Goal: Task Accomplishment & Management: Use online tool/utility

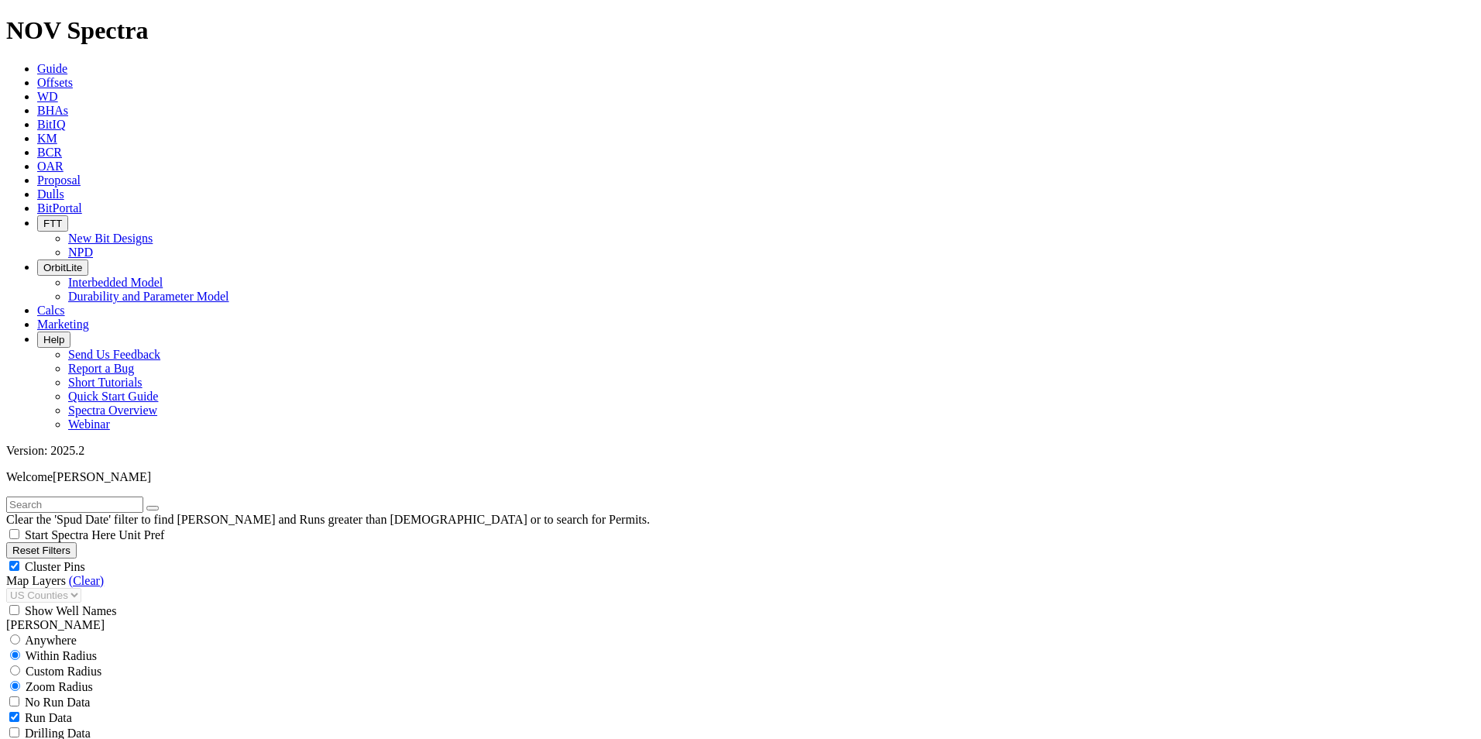
scroll to position [310, 0]
click at [73, 76] on span "Offsets" at bounding box center [55, 82] width 36 height 13
select select
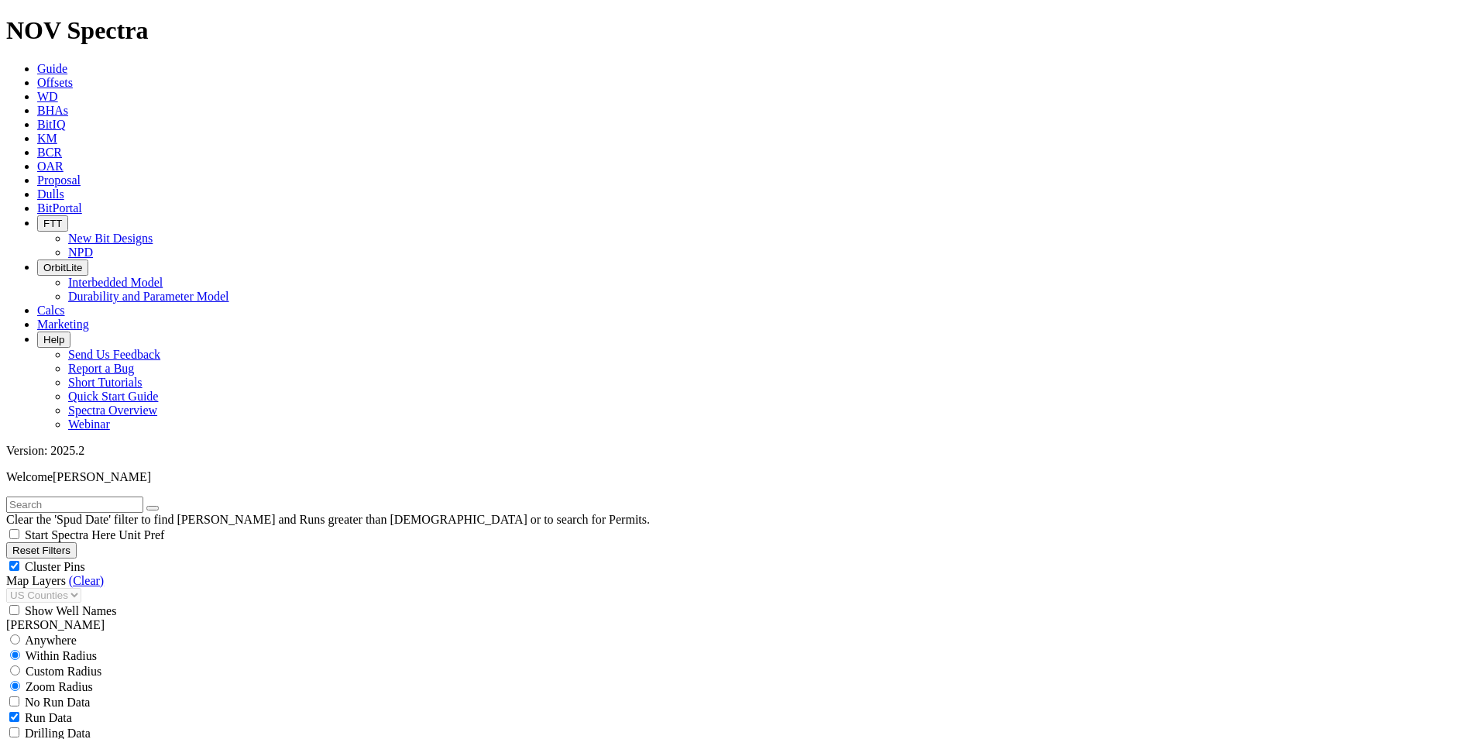
select select
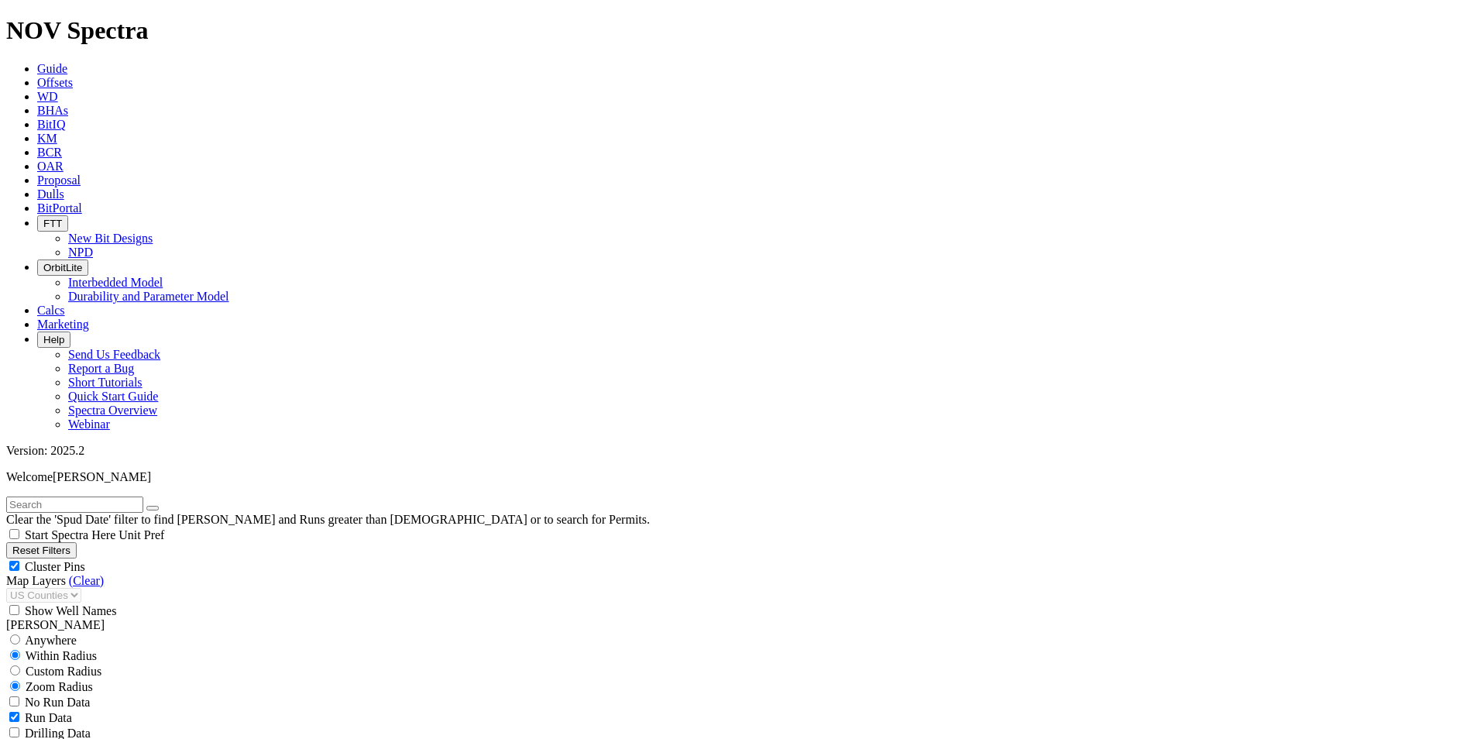
scroll to position [77, 0]
click at [88, 497] on input "text" at bounding box center [74, 505] width 137 height 16
type input "G9"
click at [153, 508] on icon "button" at bounding box center [153, 508] width 0 height 0
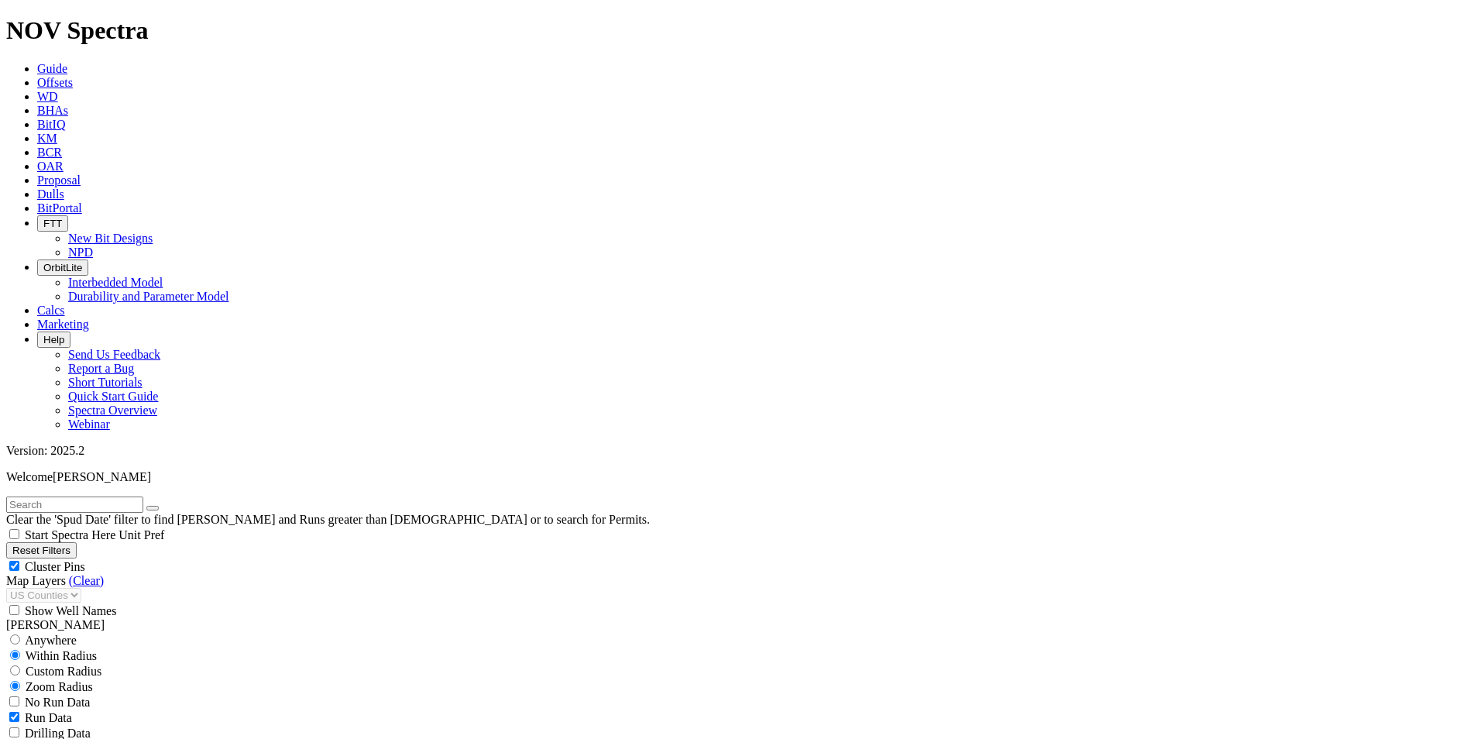
scroll to position [310, 0]
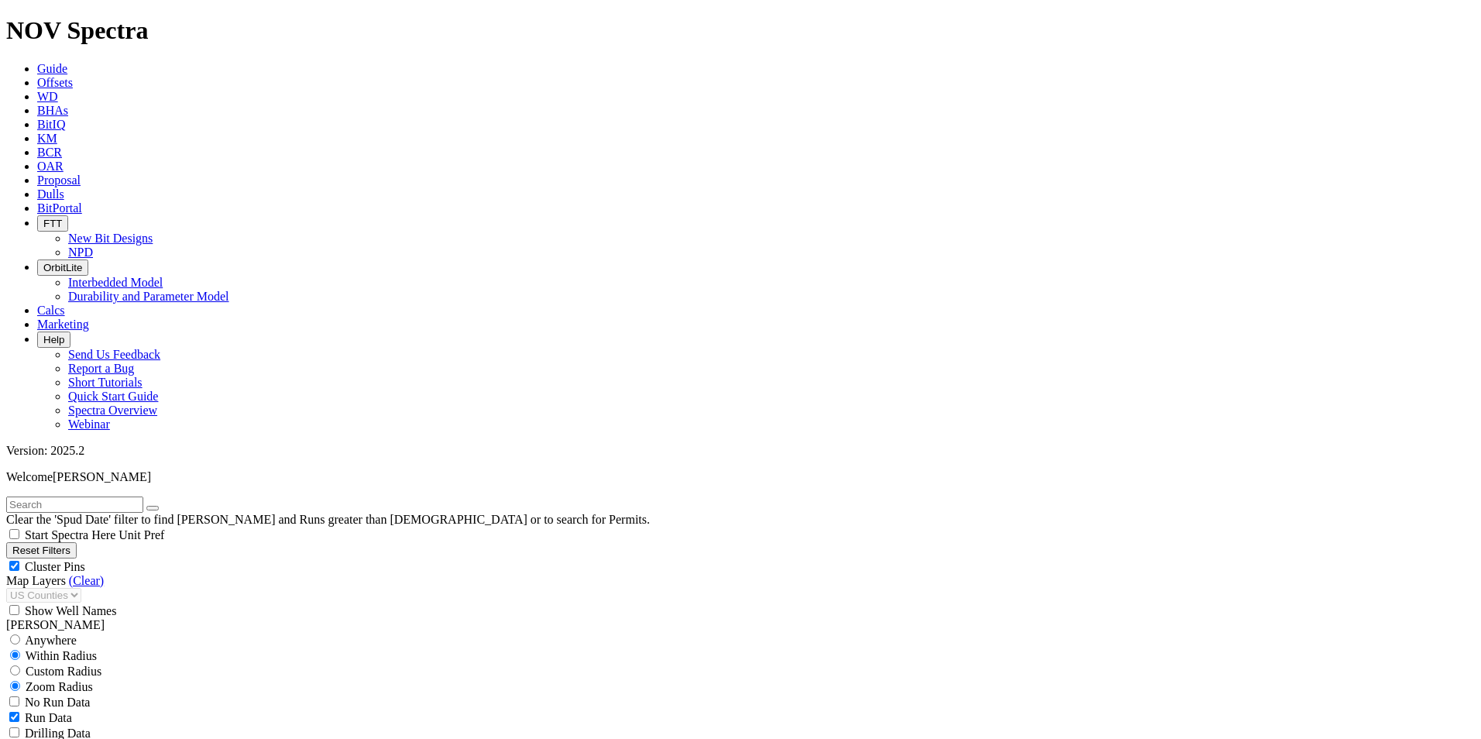
scroll to position [4416, 0]
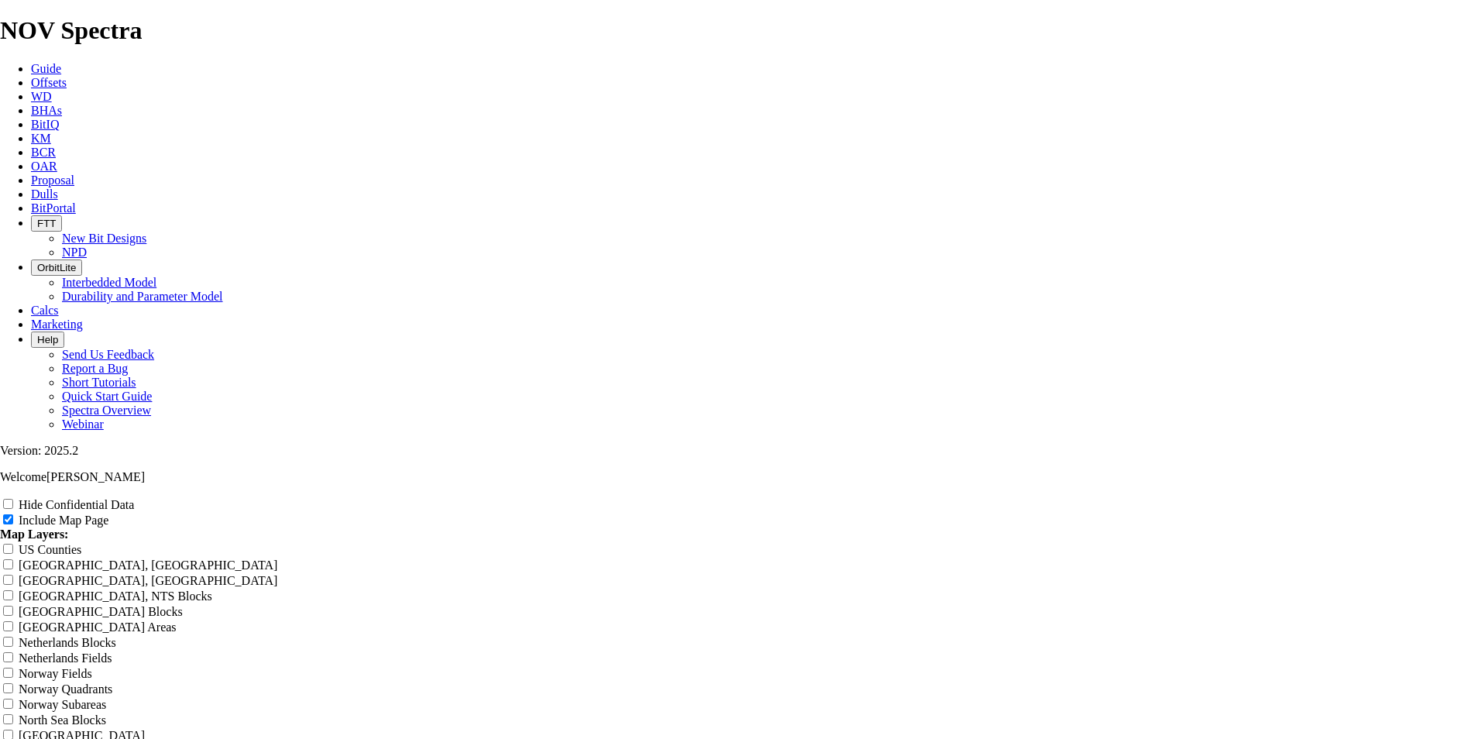
drag, startPoint x: 882, startPoint y: 102, endPoint x: 840, endPoint y: 105, distance: 42.0
drag, startPoint x: 769, startPoint y: 105, endPoint x: 692, endPoint y: 104, distance: 77.5
drag, startPoint x: 692, startPoint y: 104, endPoint x: 609, endPoint y: 98, distance: 83.1
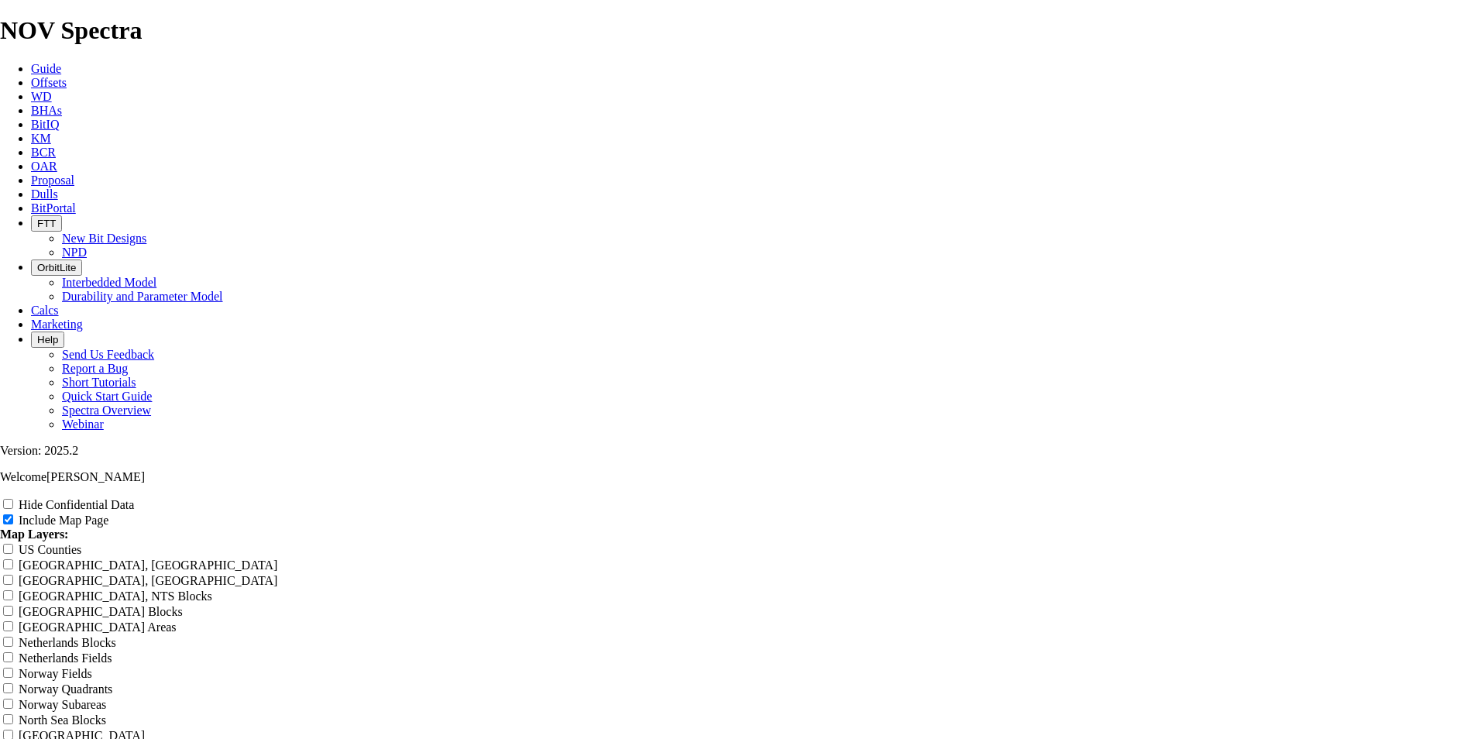
radio input "true"
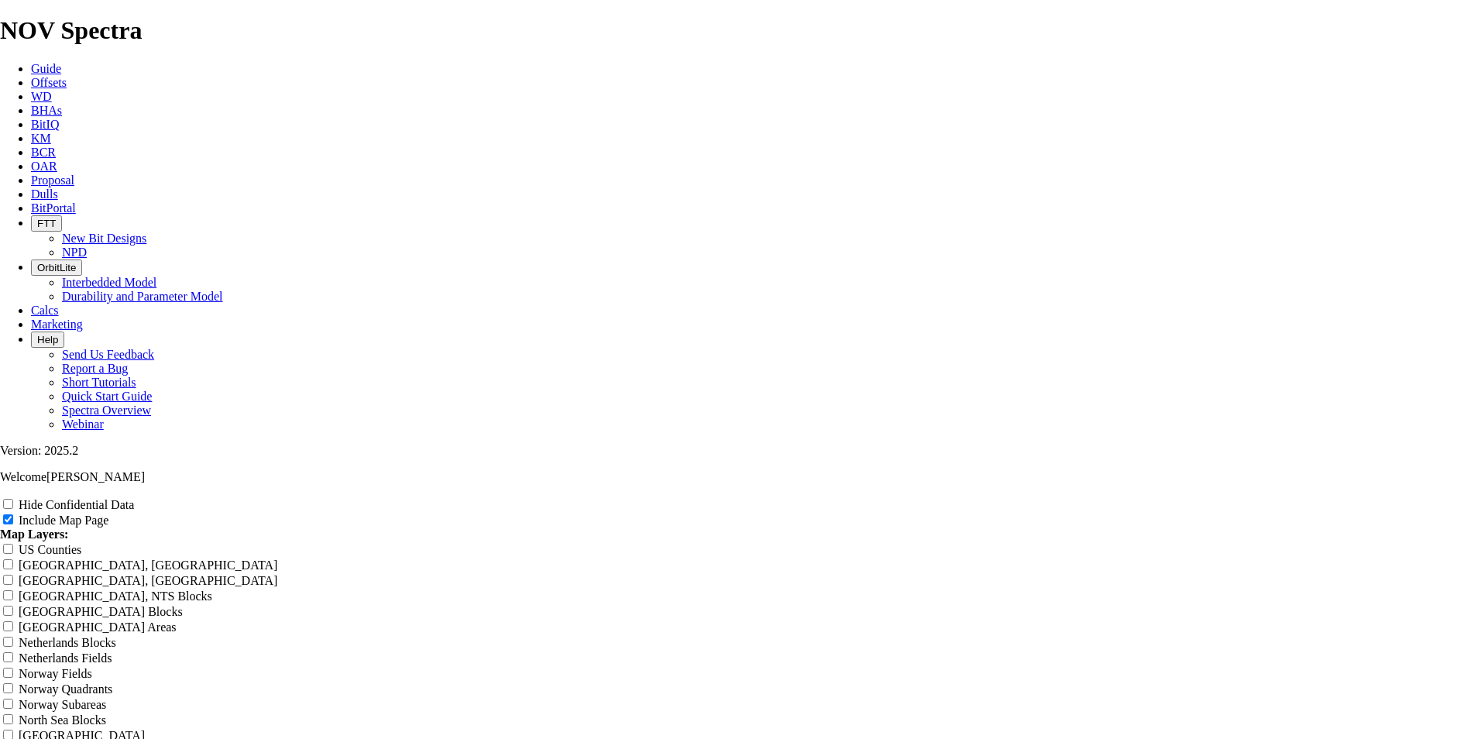
radio input "true"
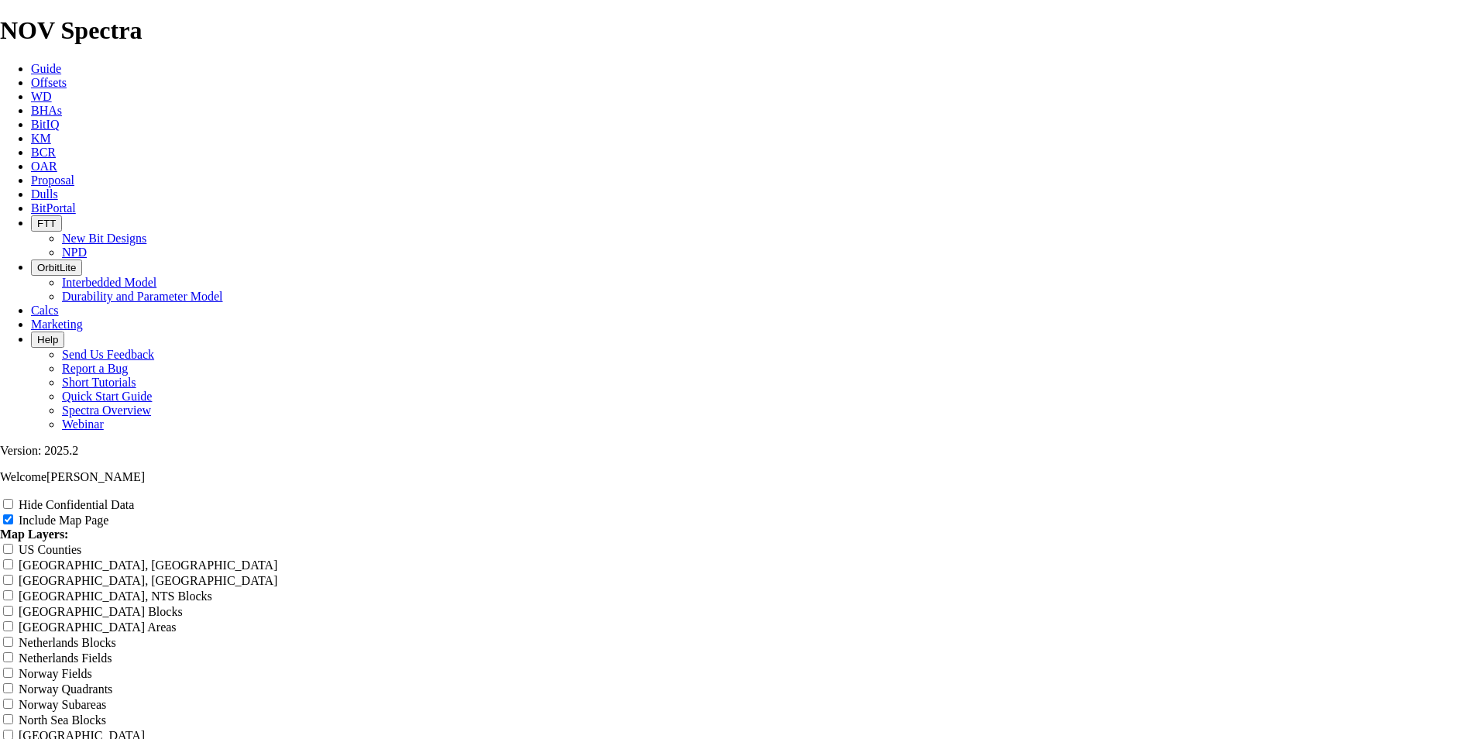
drag, startPoint x: 875, startPoint y: 112, endPoint x: 598, endPoint y: 120, distance: 276.7
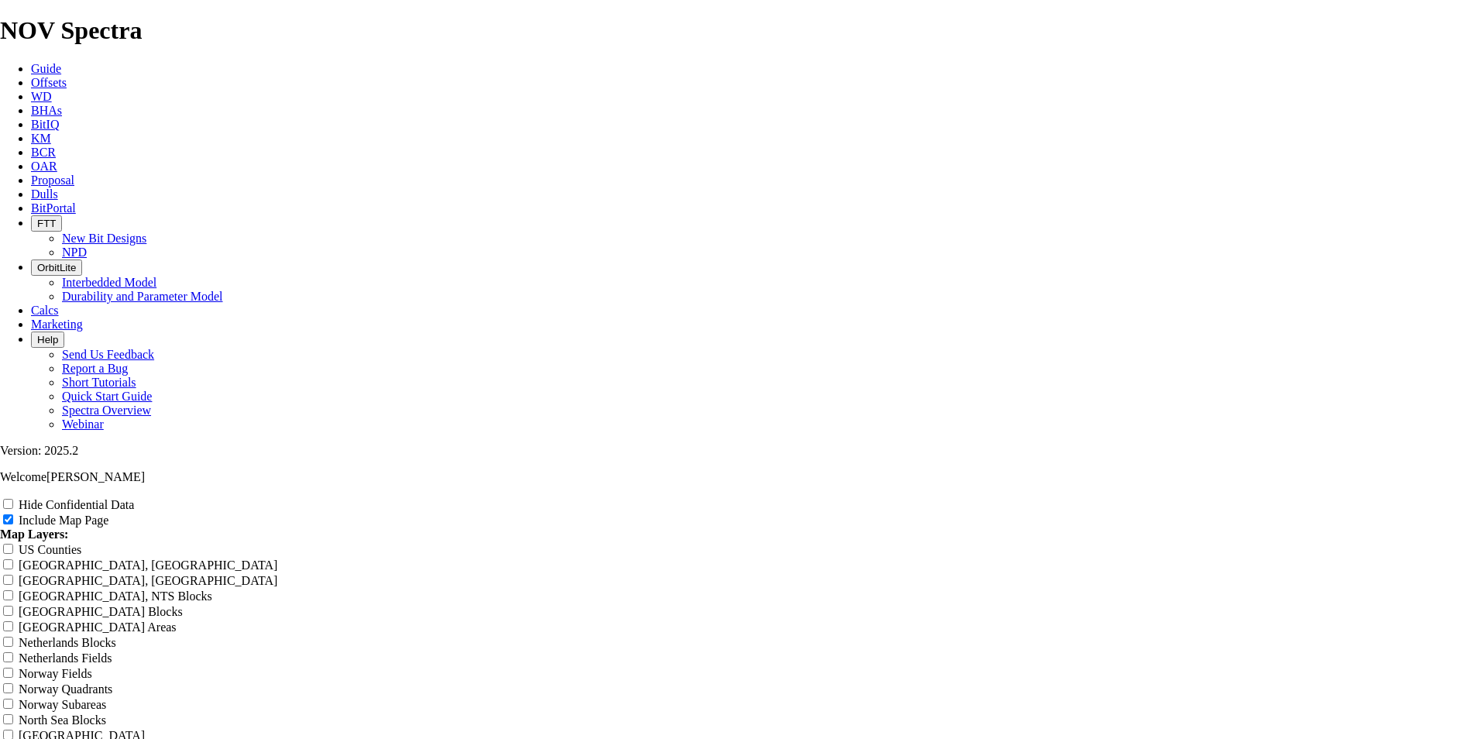
type input "E"
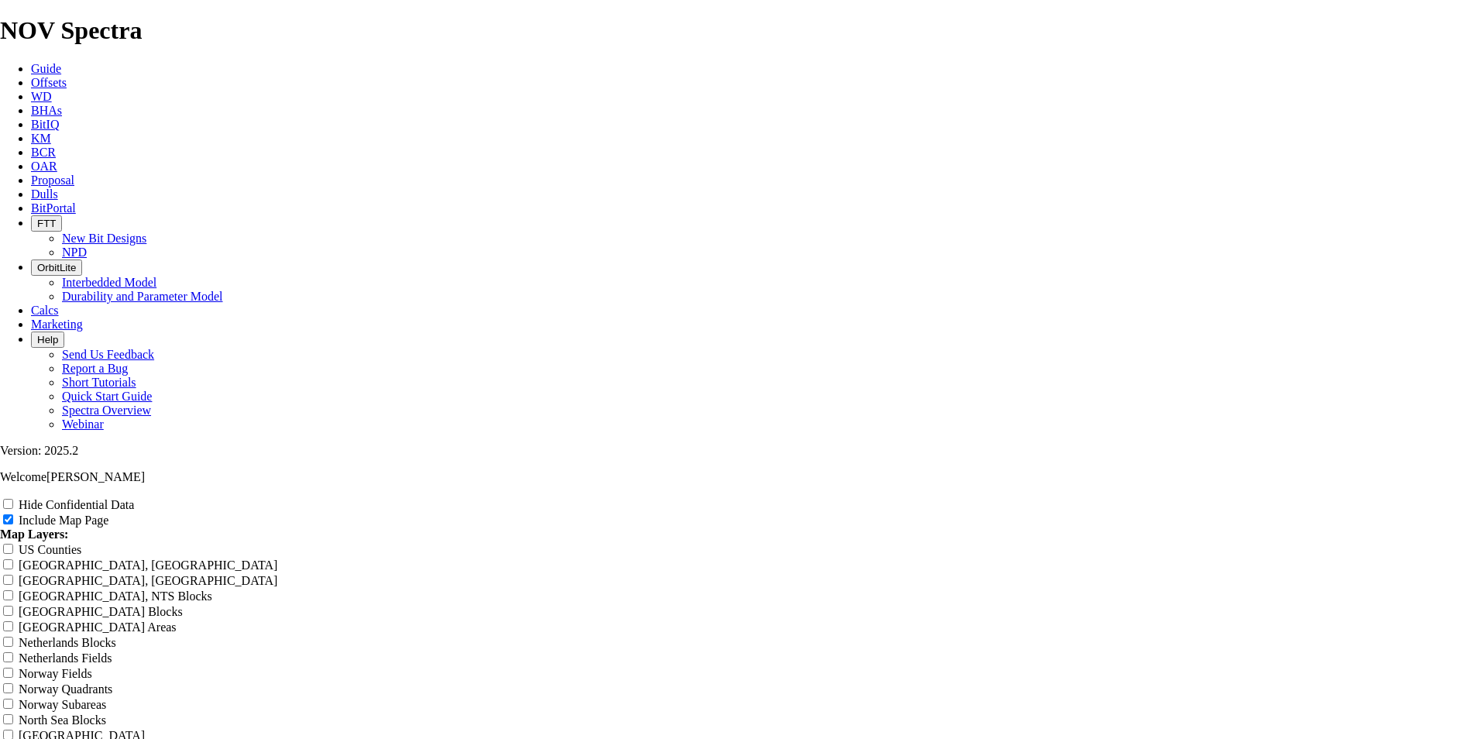
type input "E"
type input "EO"
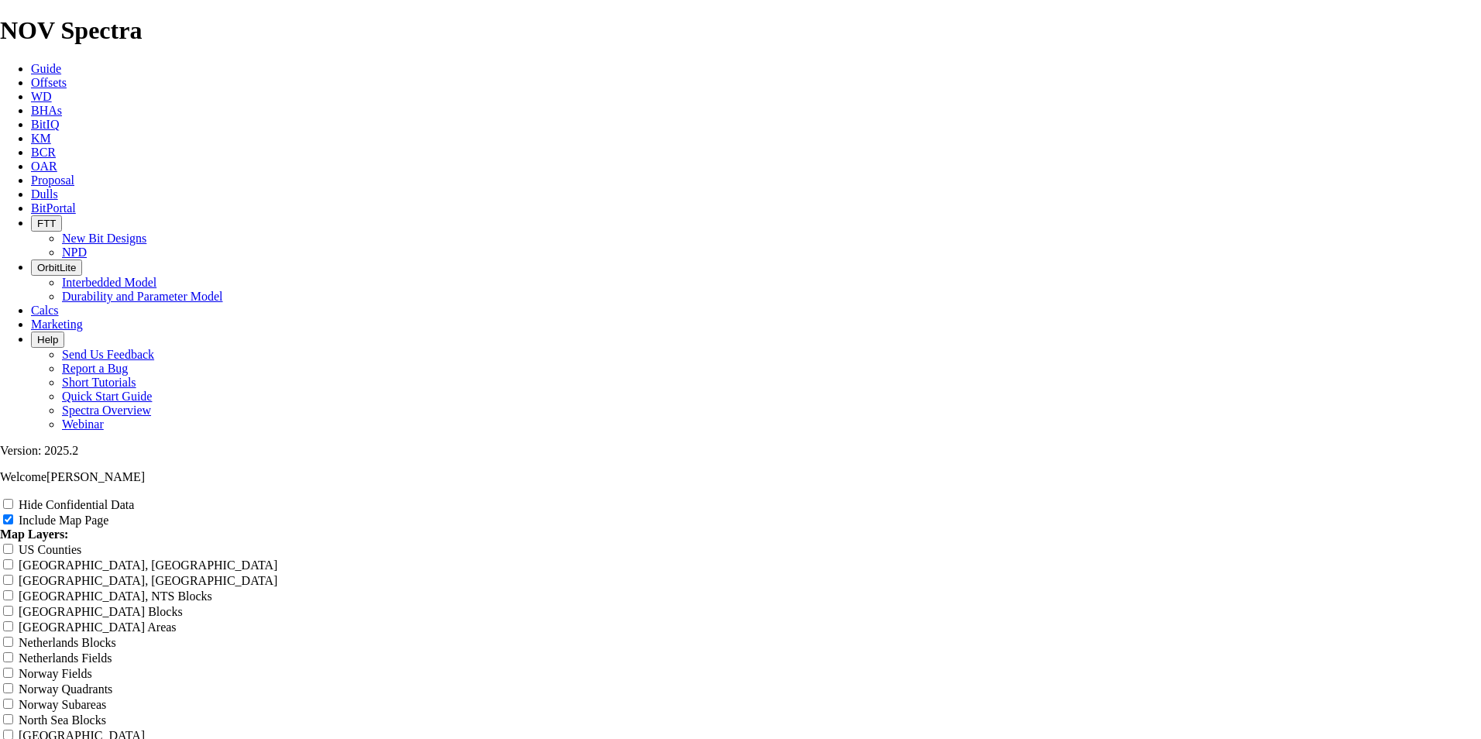
type input "EO"
type input "EOG"
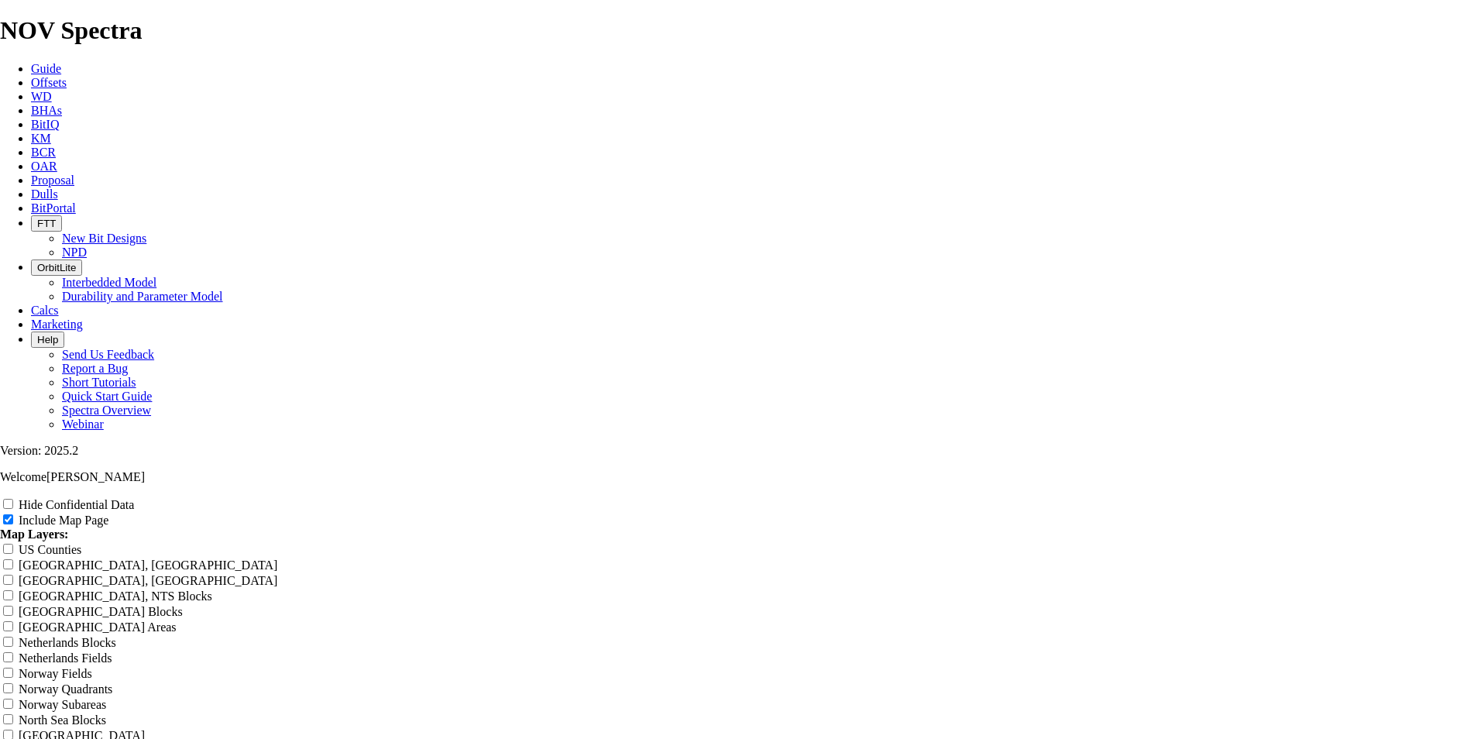
type input "EOG"
type input "EOG C"
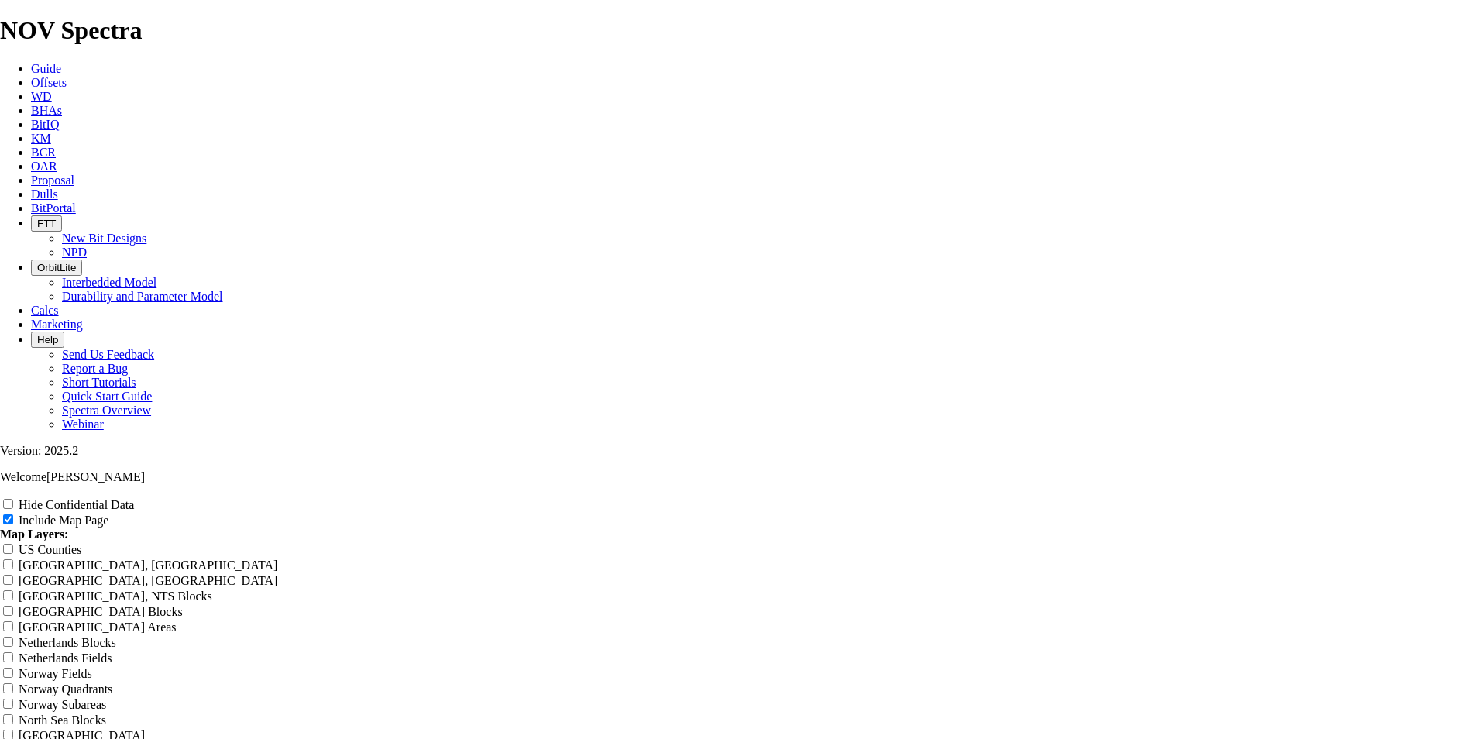
type input "EOG C"
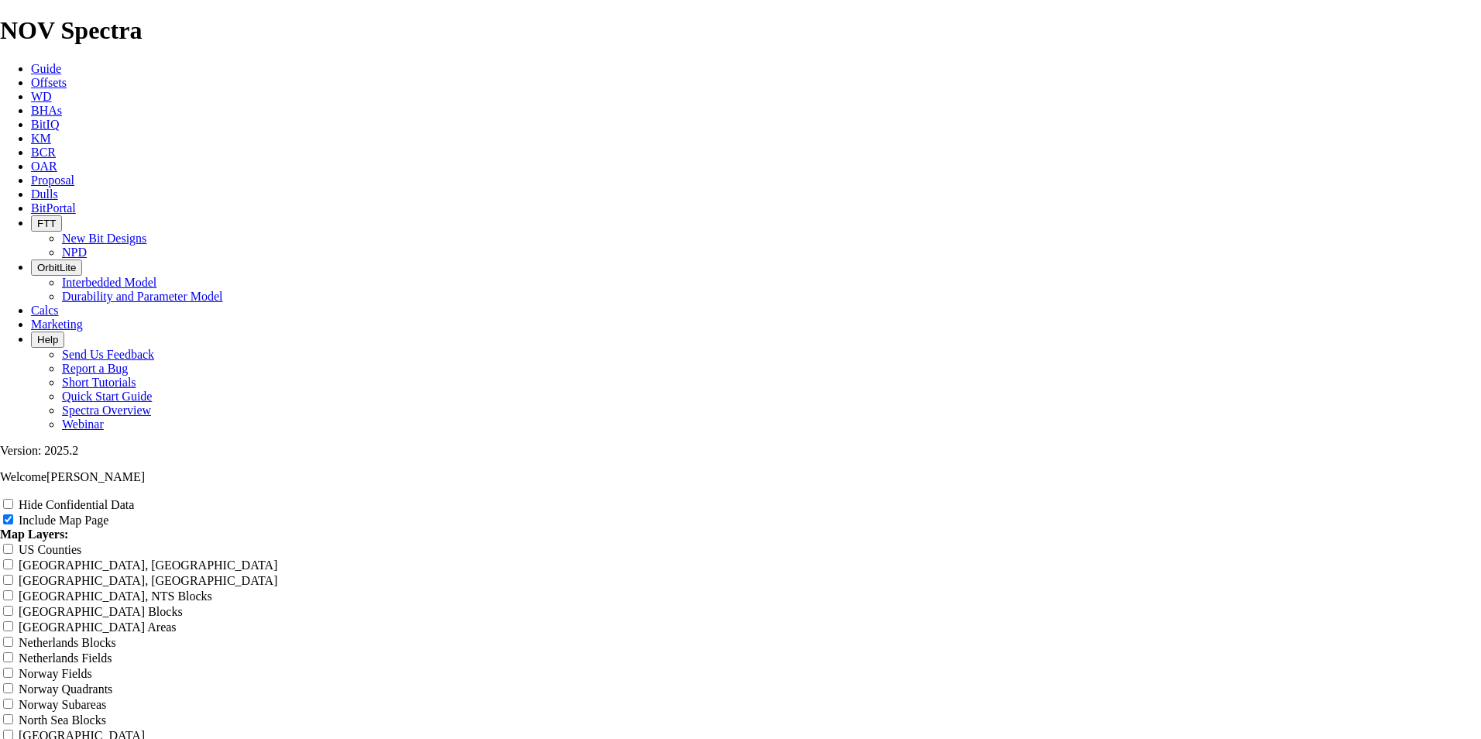
type input "EOG CO"
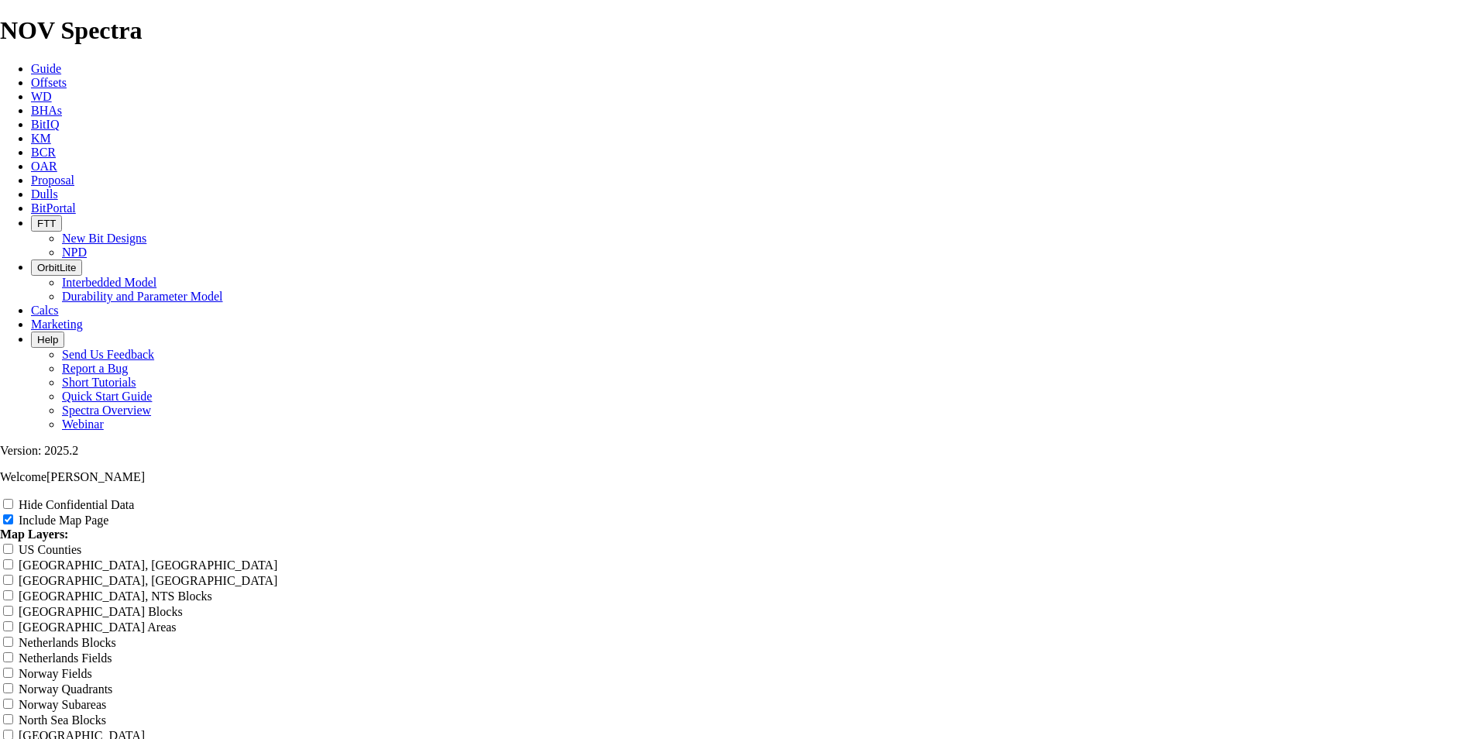
type input "EOG CO"
type input "EOG COD"
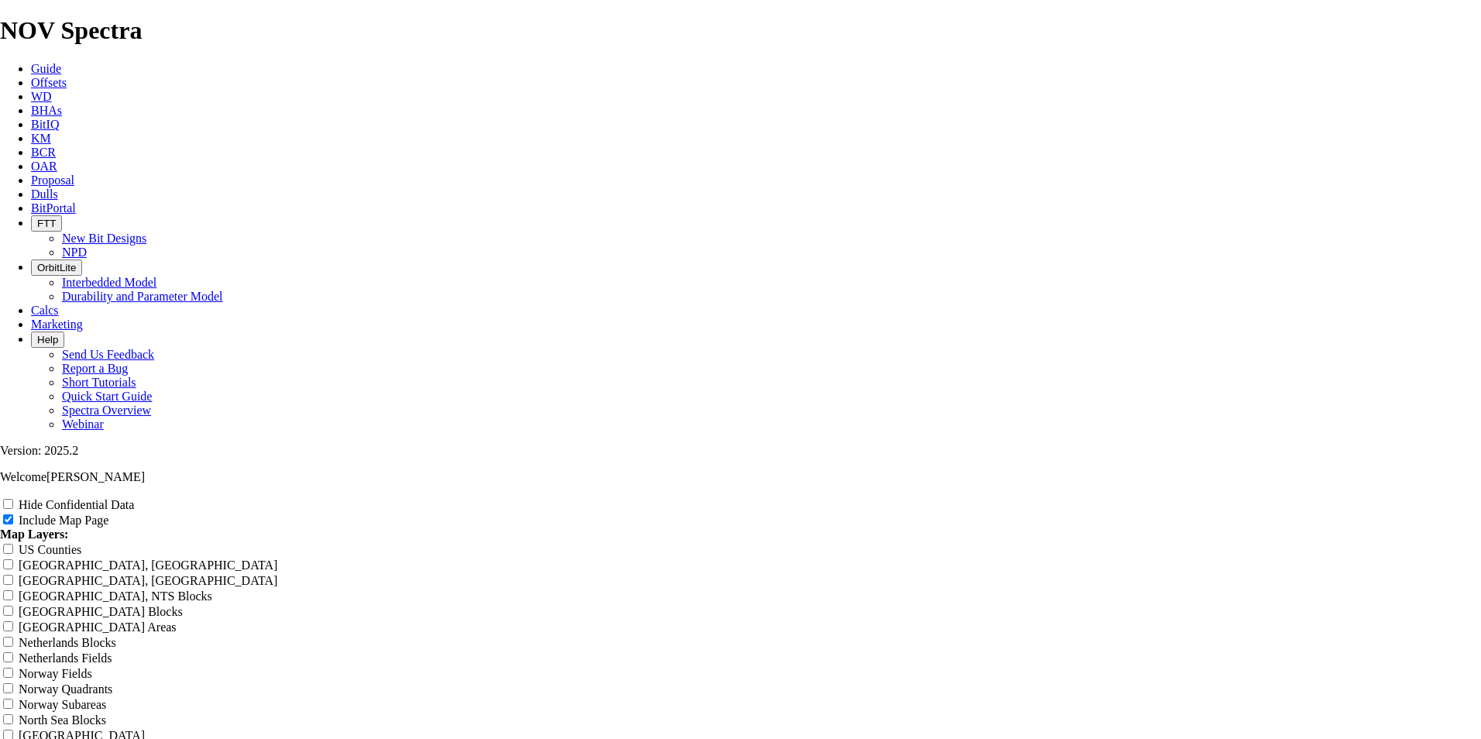
type input "EOG COD"
type input "EOG CODI"
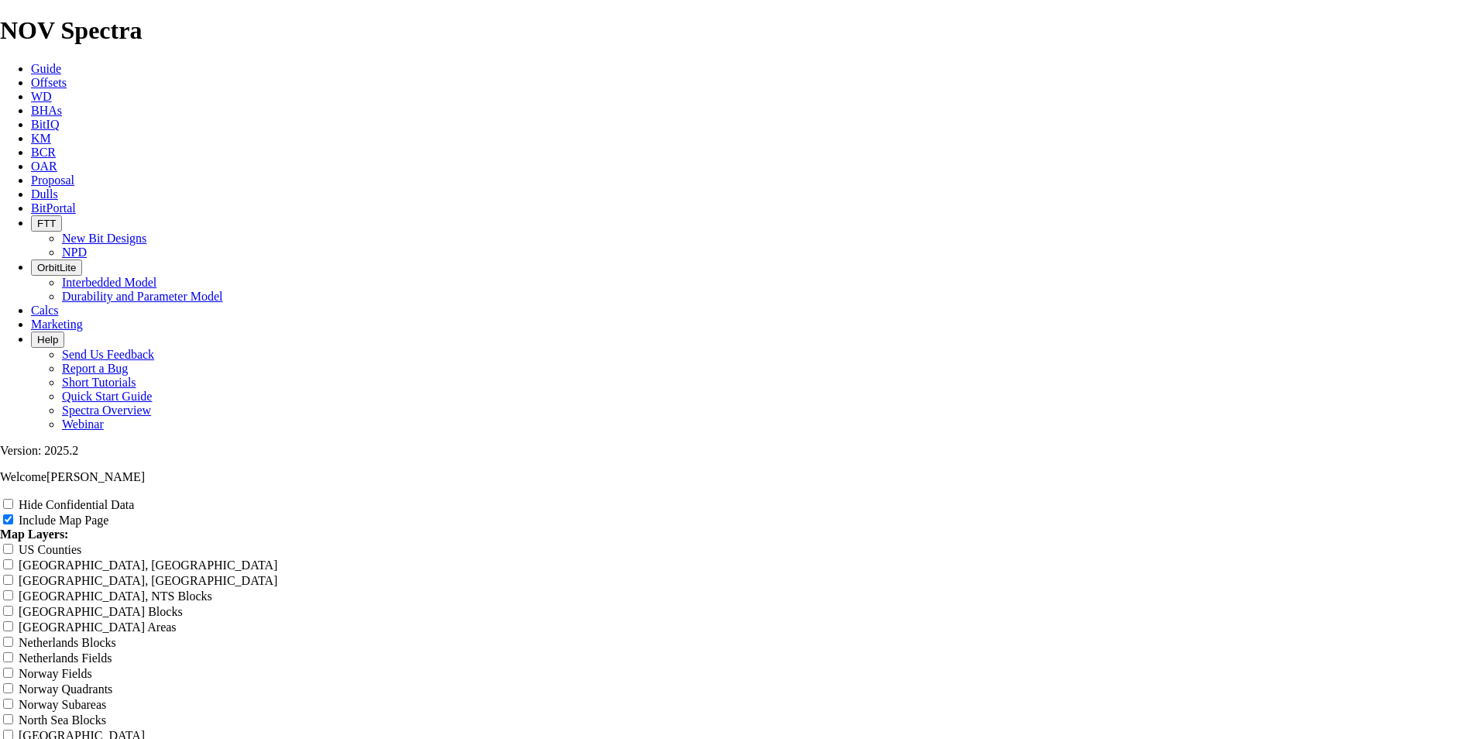
type input "EOG CODI"
type input "EOG CODIG"
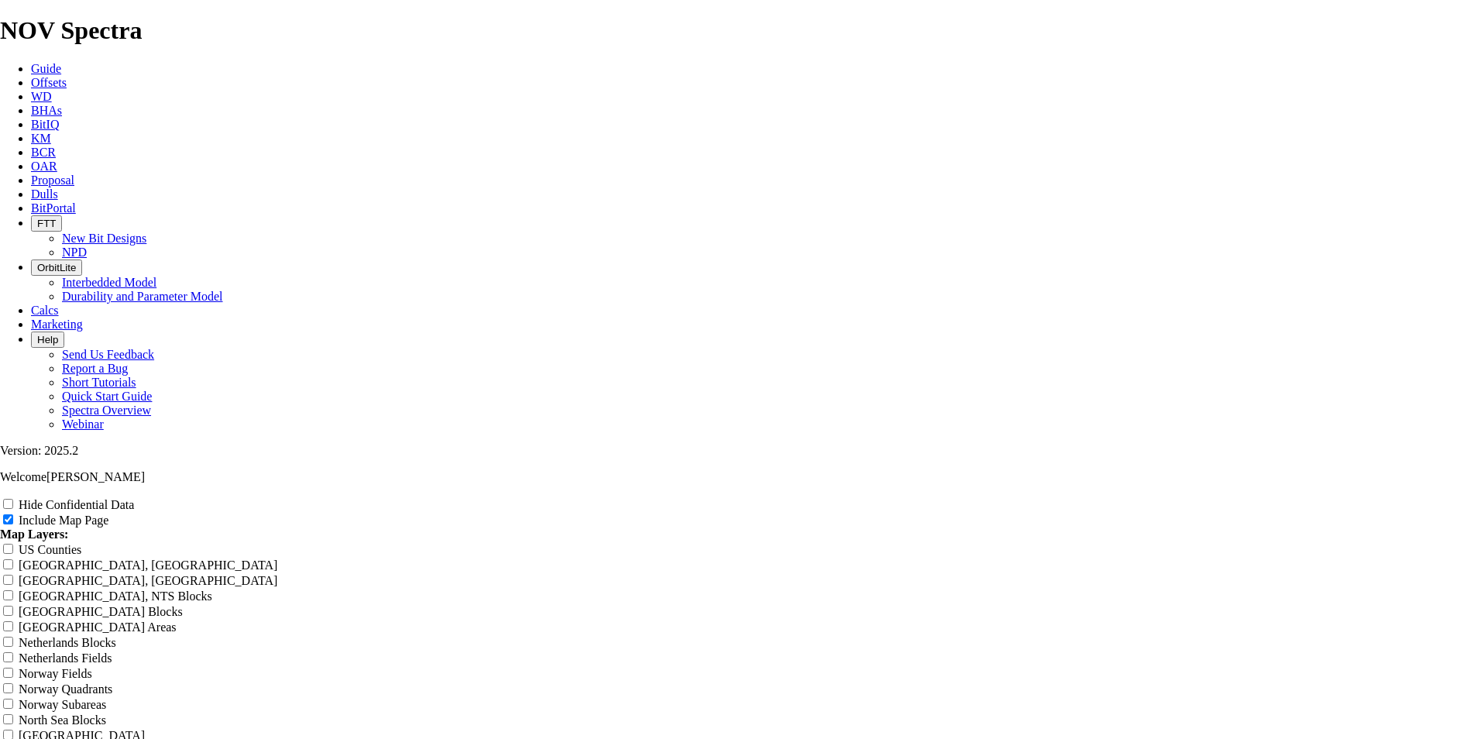
type input "EOG CODIG"
type input "EOG CODIGO"
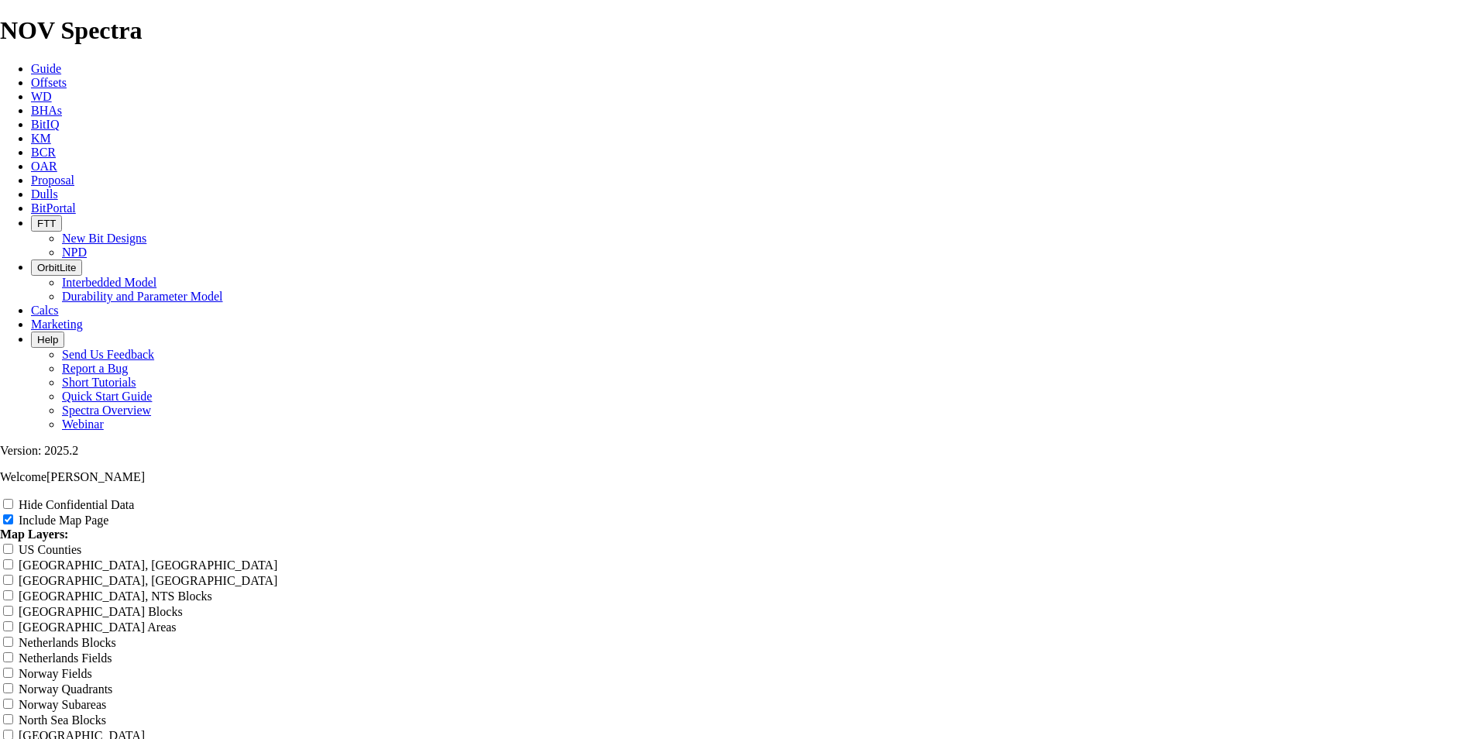
type input "EOG CODIGO"
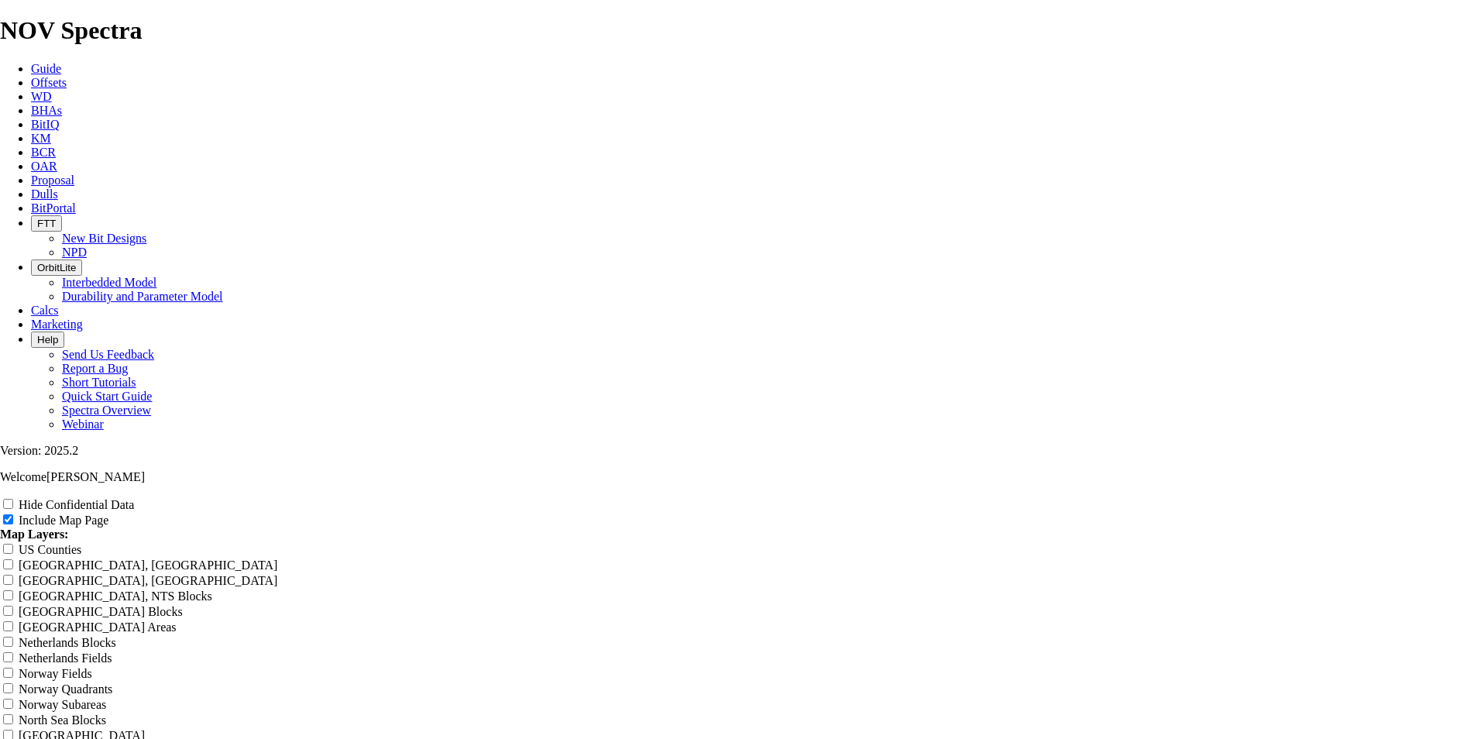
type input "EOG CODIGO O"
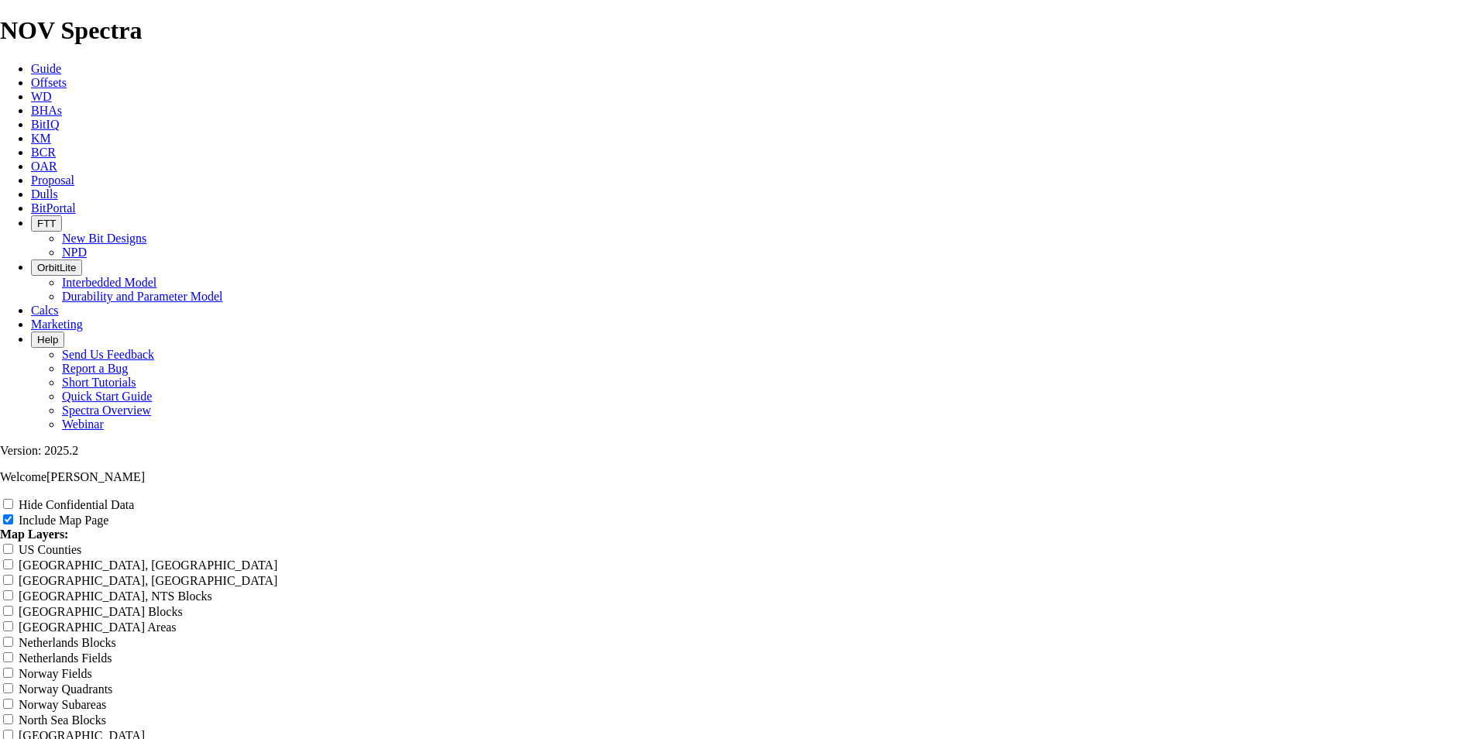
type input "EOG CODIGO O"
type input "EOG CODIGO Of"
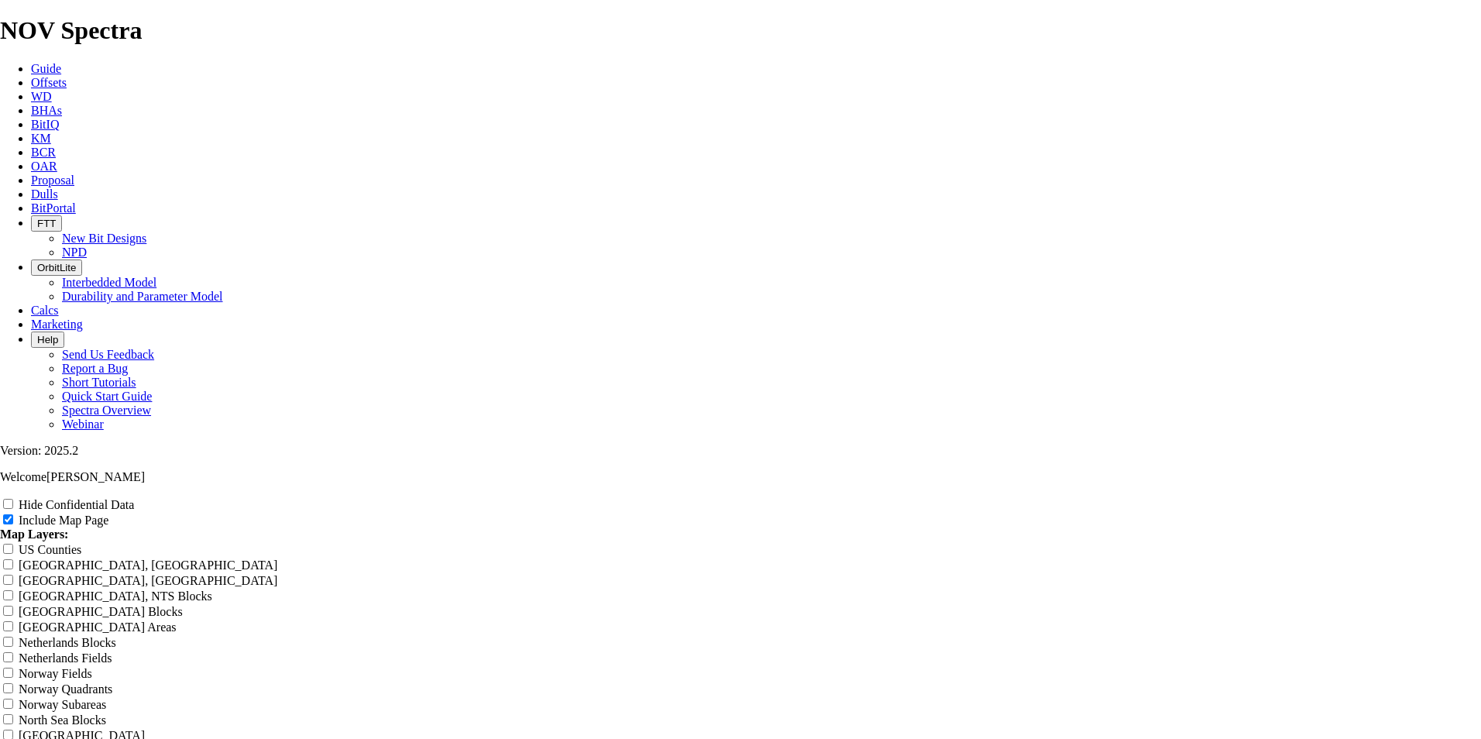
type input "EOG CODIGO Of"
type input "EOG CODIGO Off"
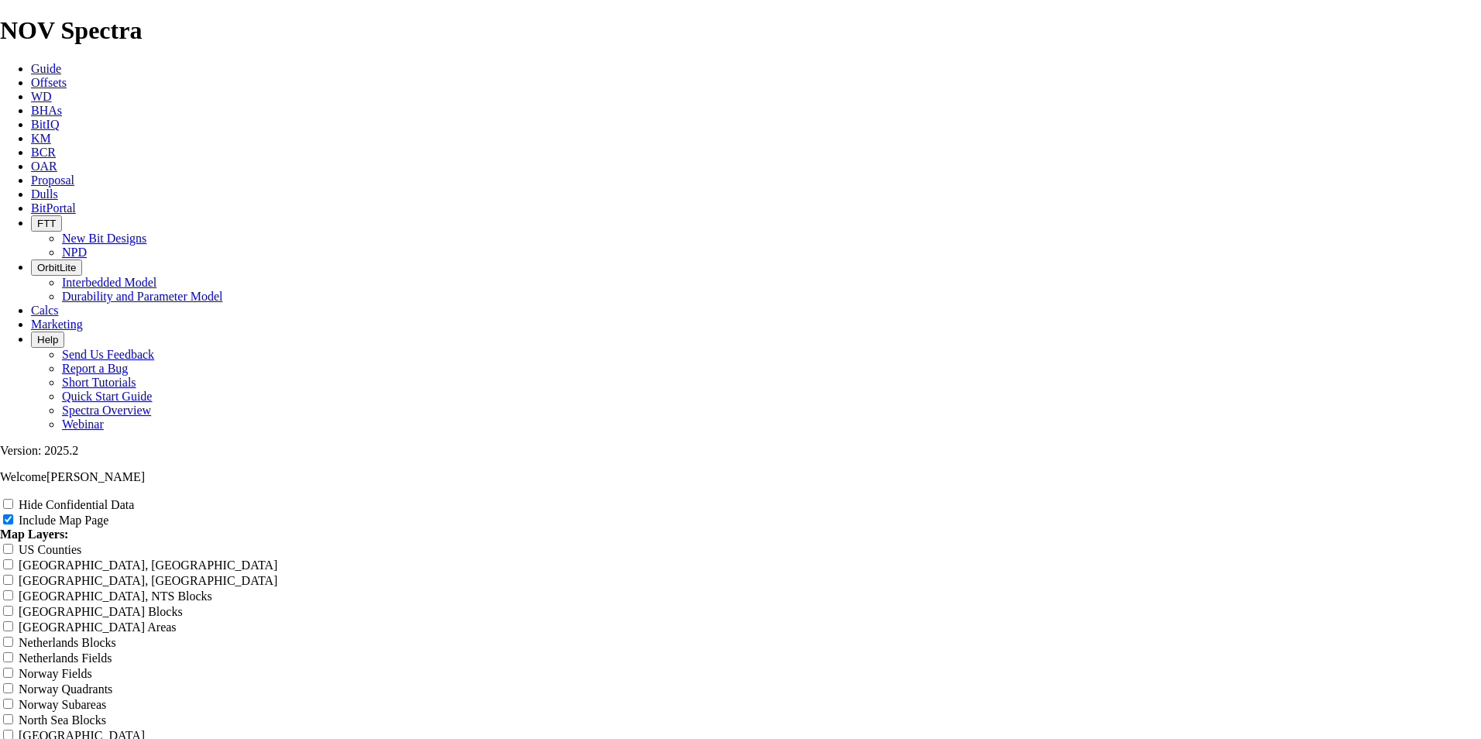
type input "EOG CODIGO Off"
type input "EOG CODIGO Offs"
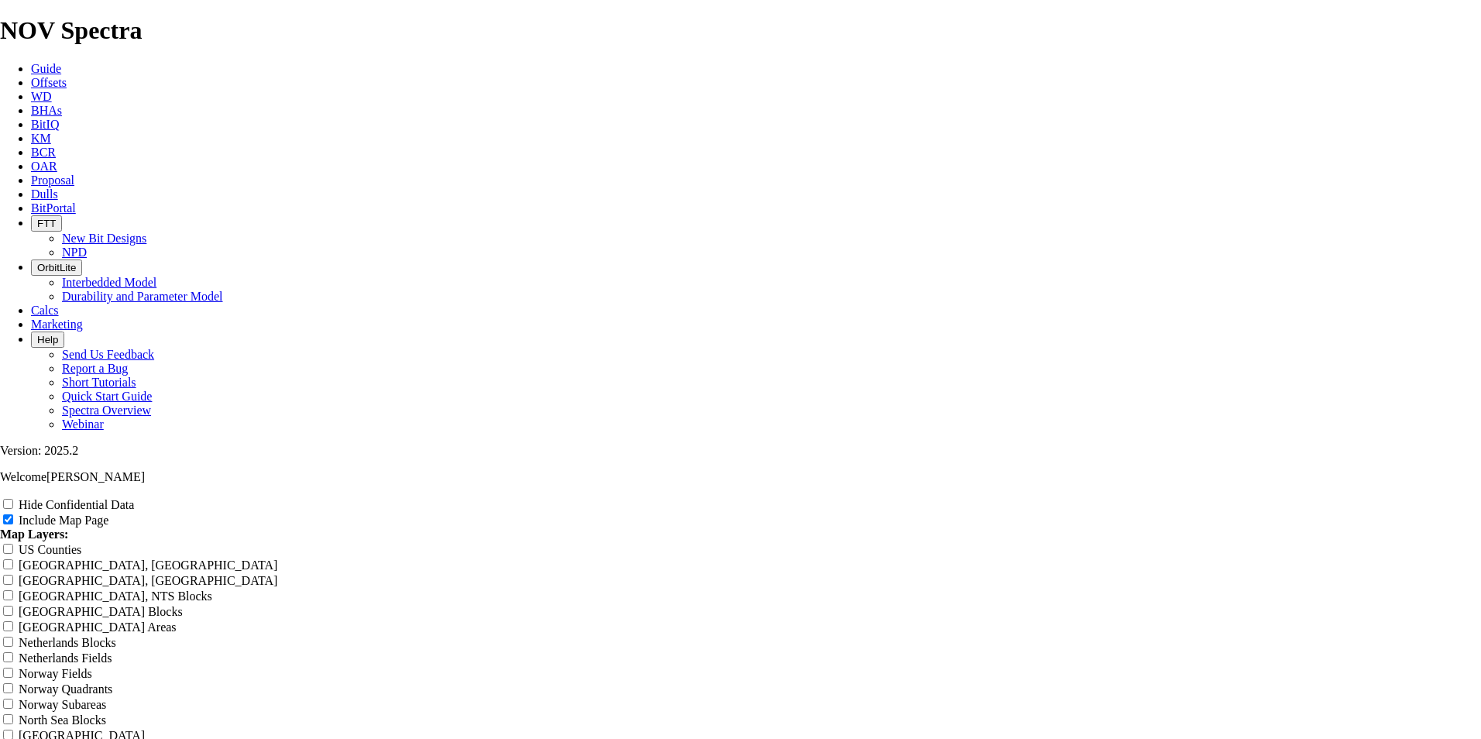
type input "EOG CODIGO Offs"
type input "EOG CODIGO Offse"
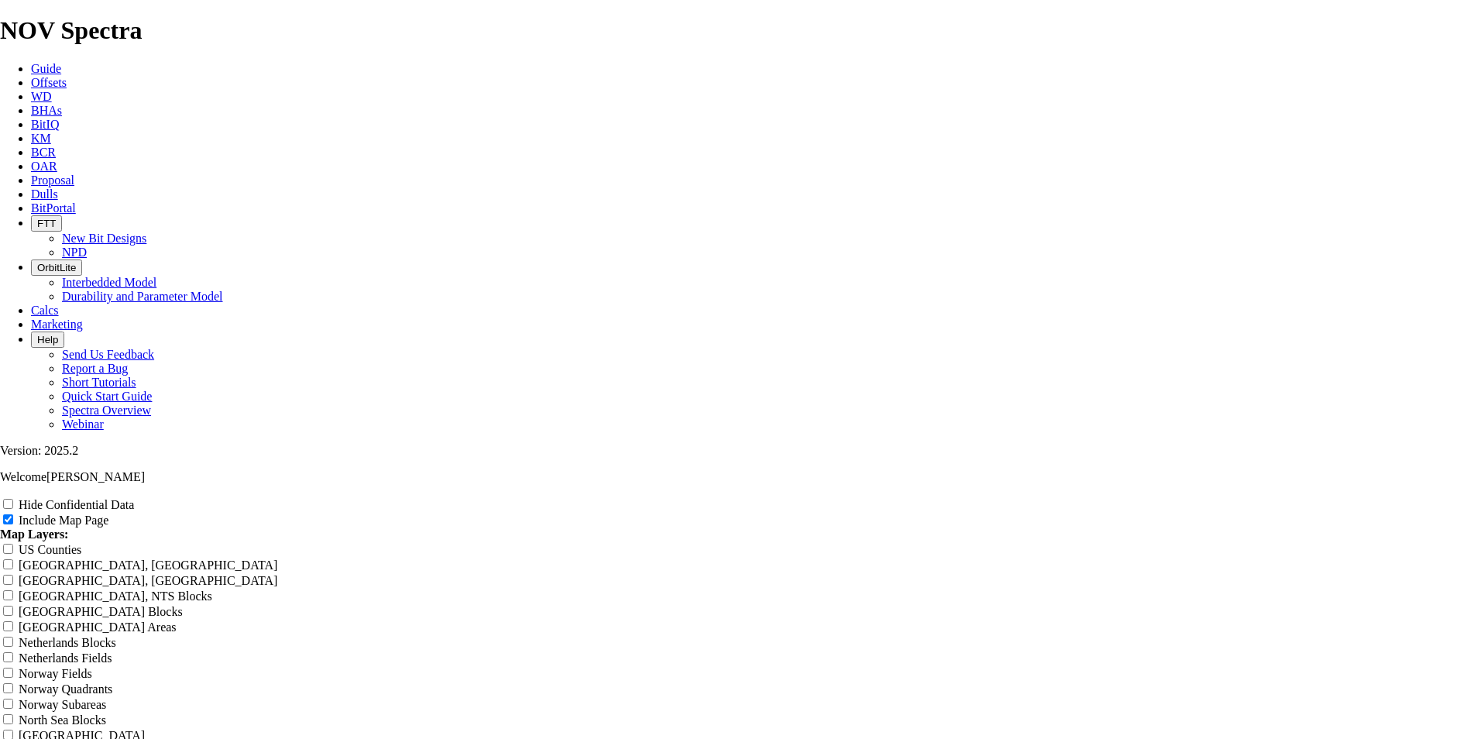
type input "EOG CODIGO Offse"
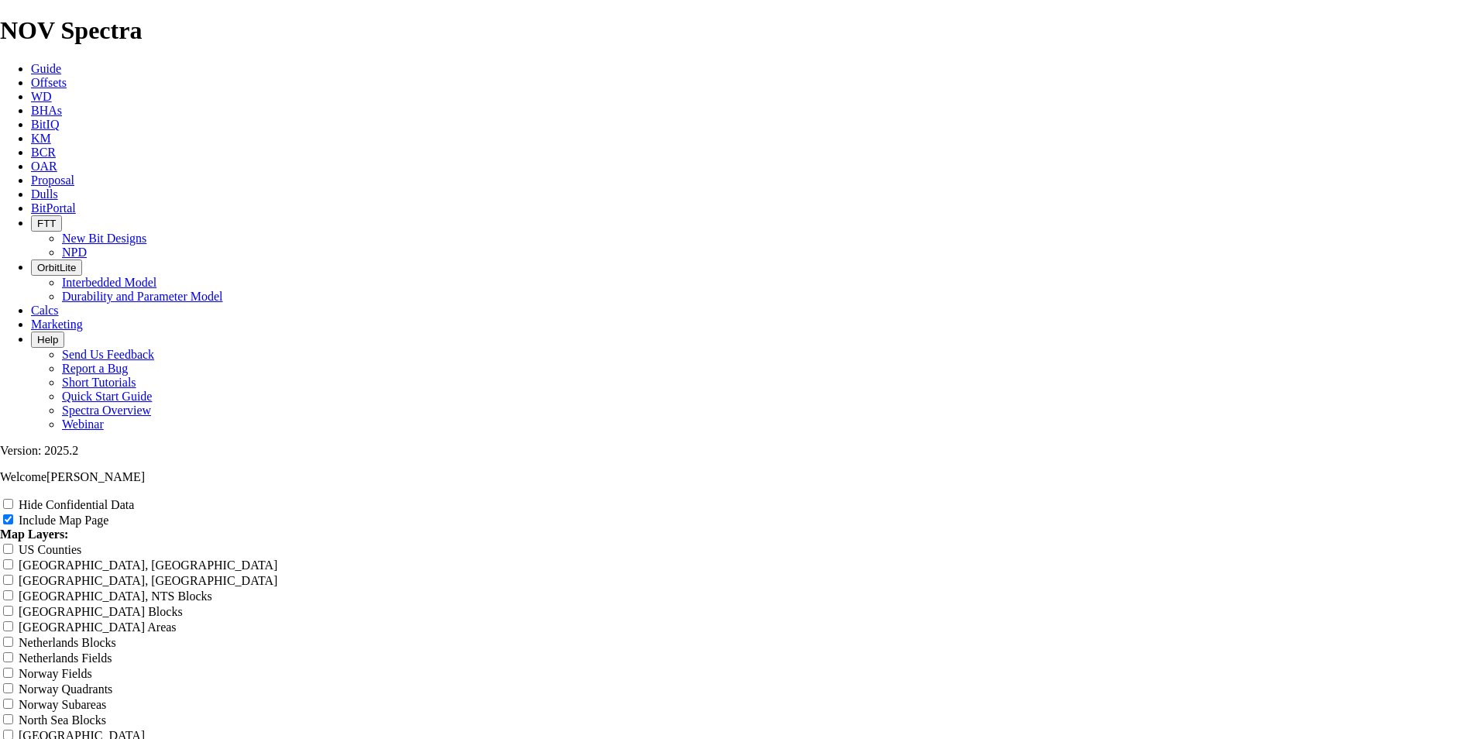
type input "EOG CODIGO Offset"
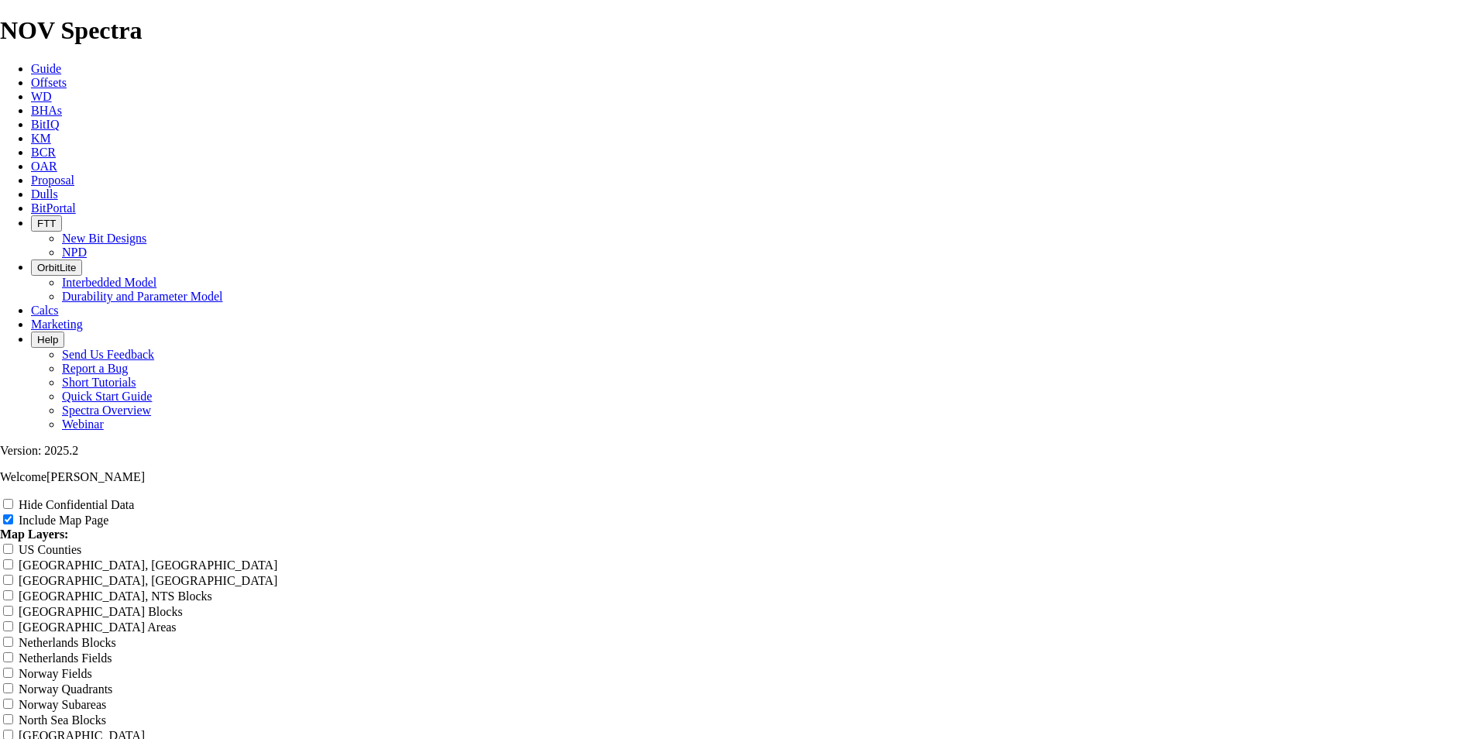
type input "EOG CODIGO Offset"
type input "EOG CODIGO Offse"
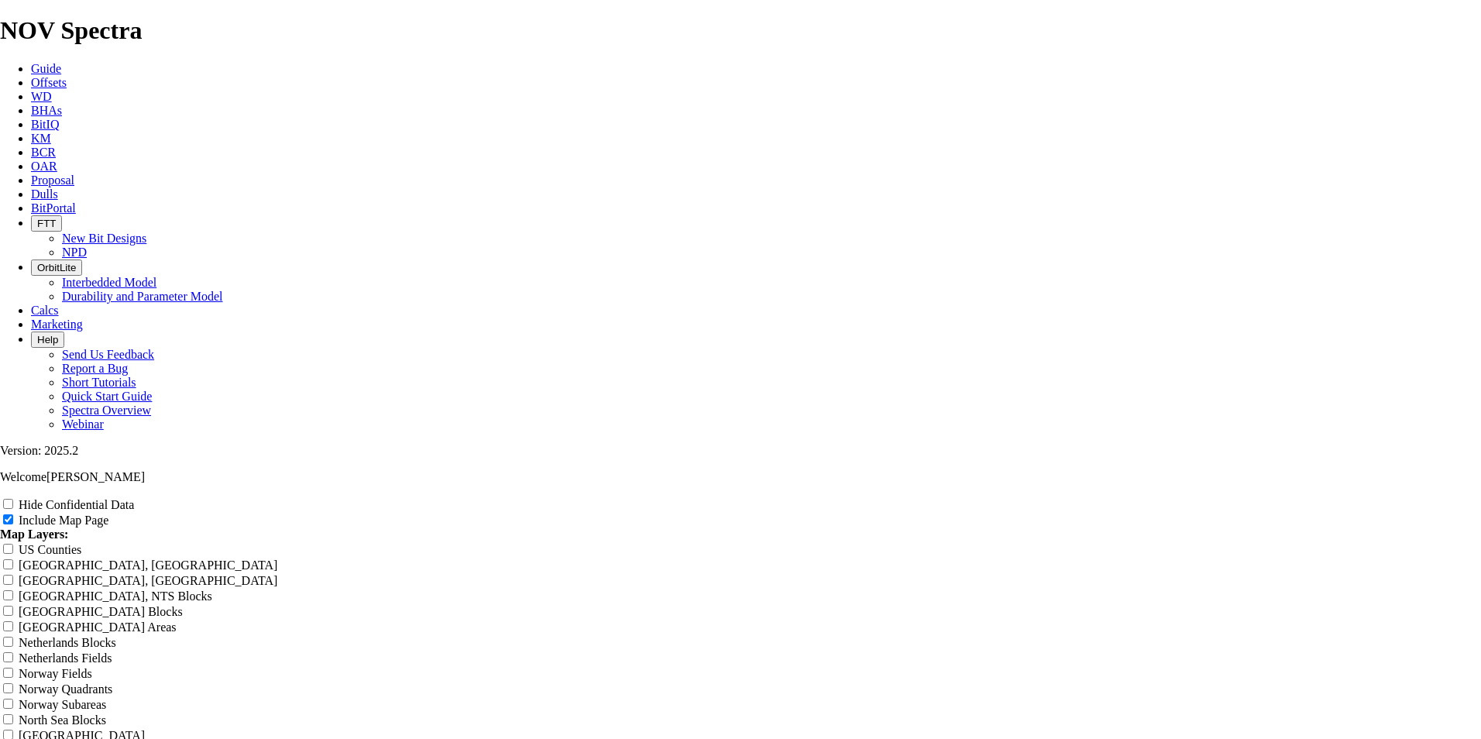
type input "EOG CODIGO Offse"
type input "EOG CODIGO Offs"
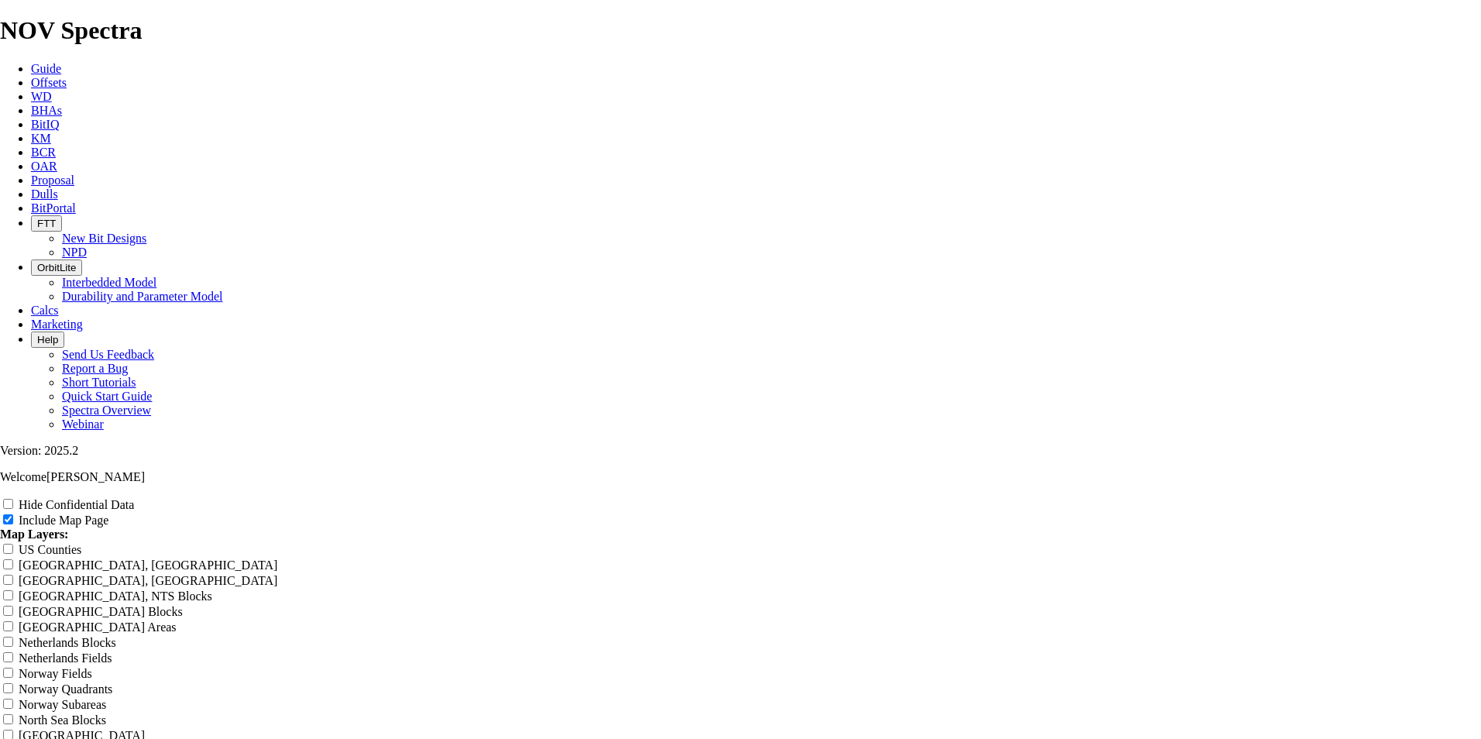
type input "EOG CODIGO Offs"
type input "EOG CODIGO Off"
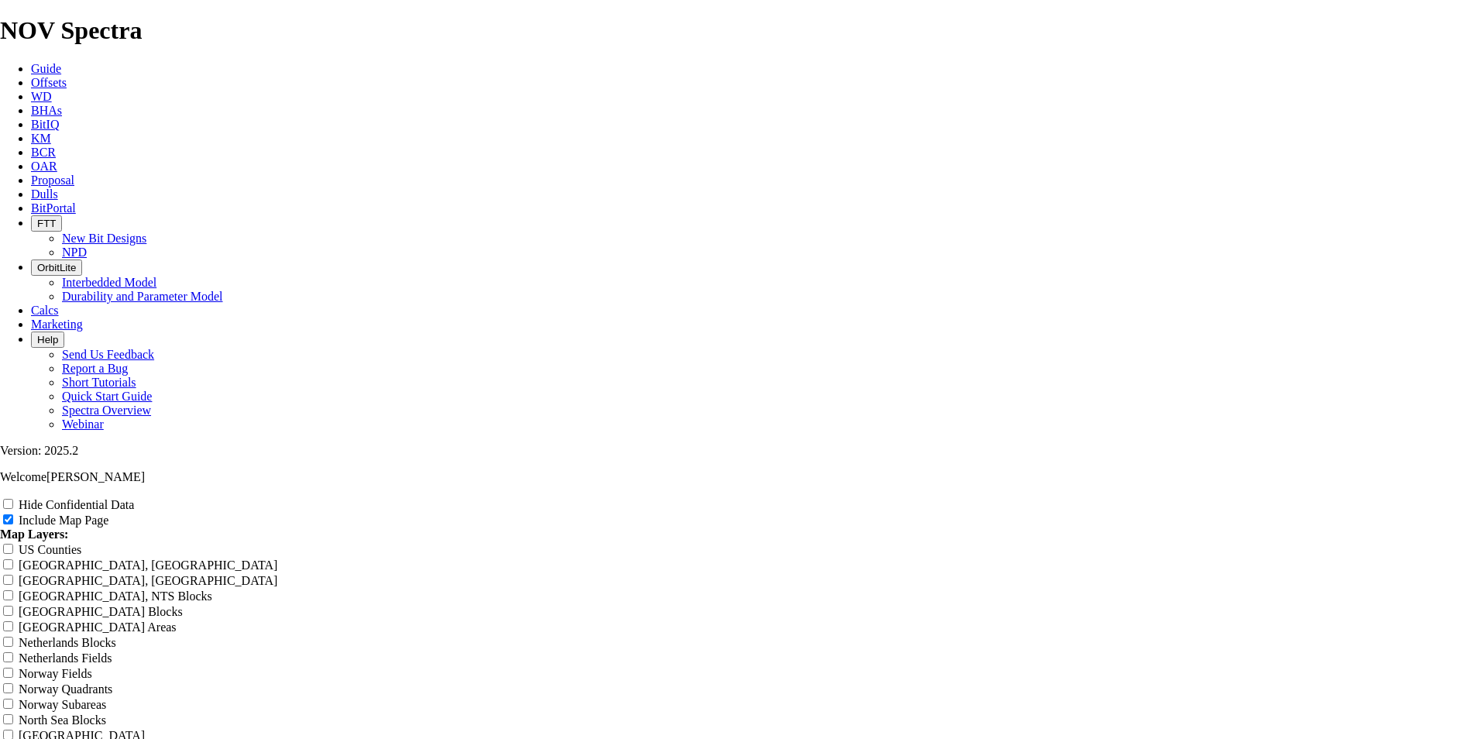
type input "EOG CODIGO Off"
type input "EOG CODIGO OffS"
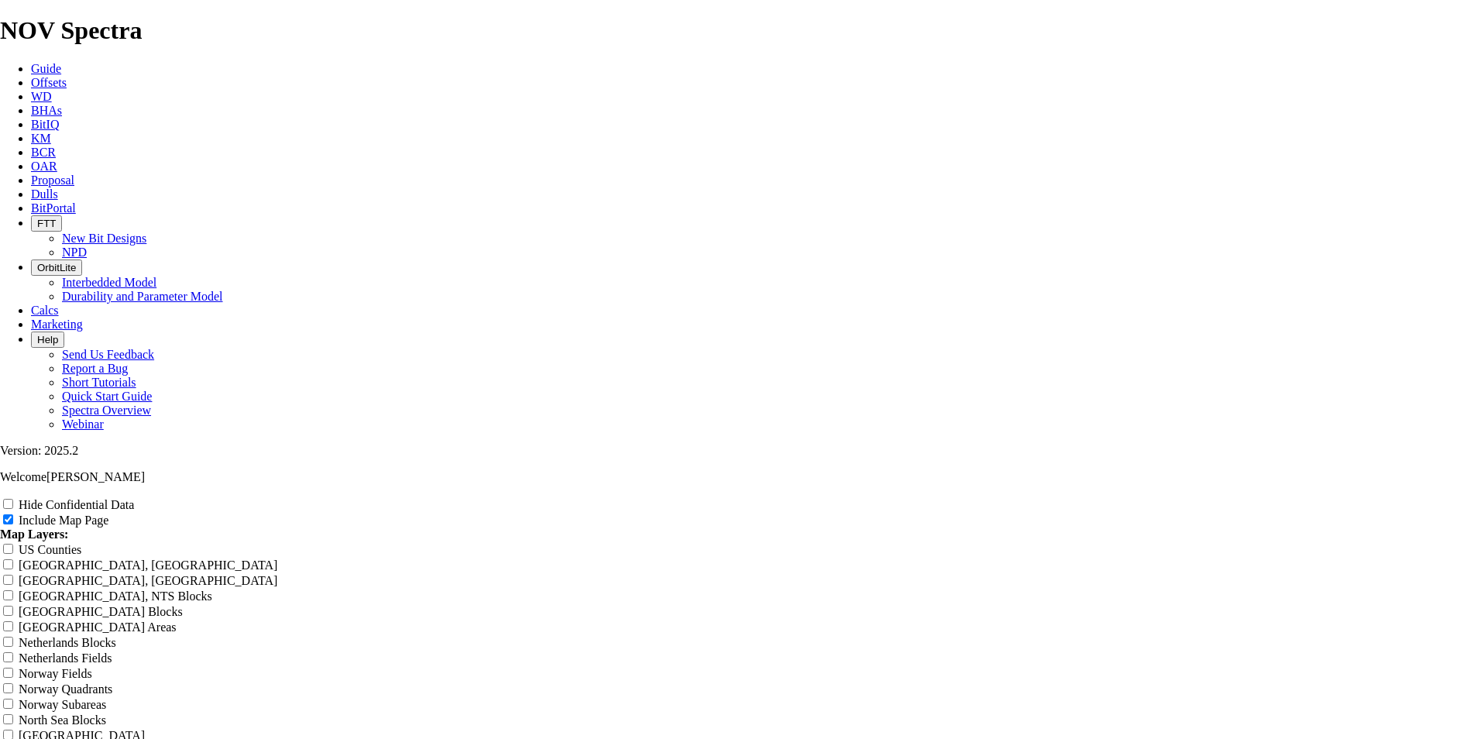
type input "EOG CODIGO OffS"
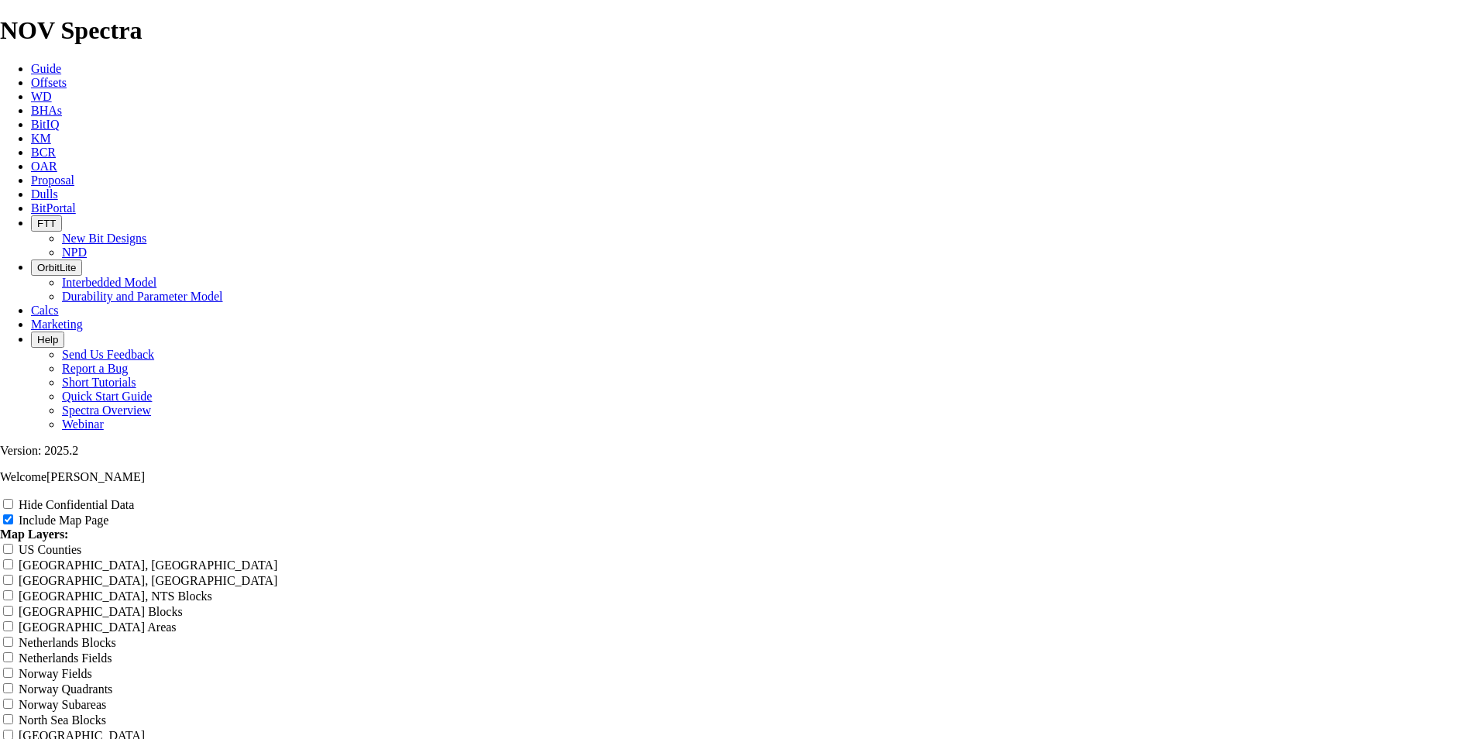
type input "EOG CODIGO OffSE"
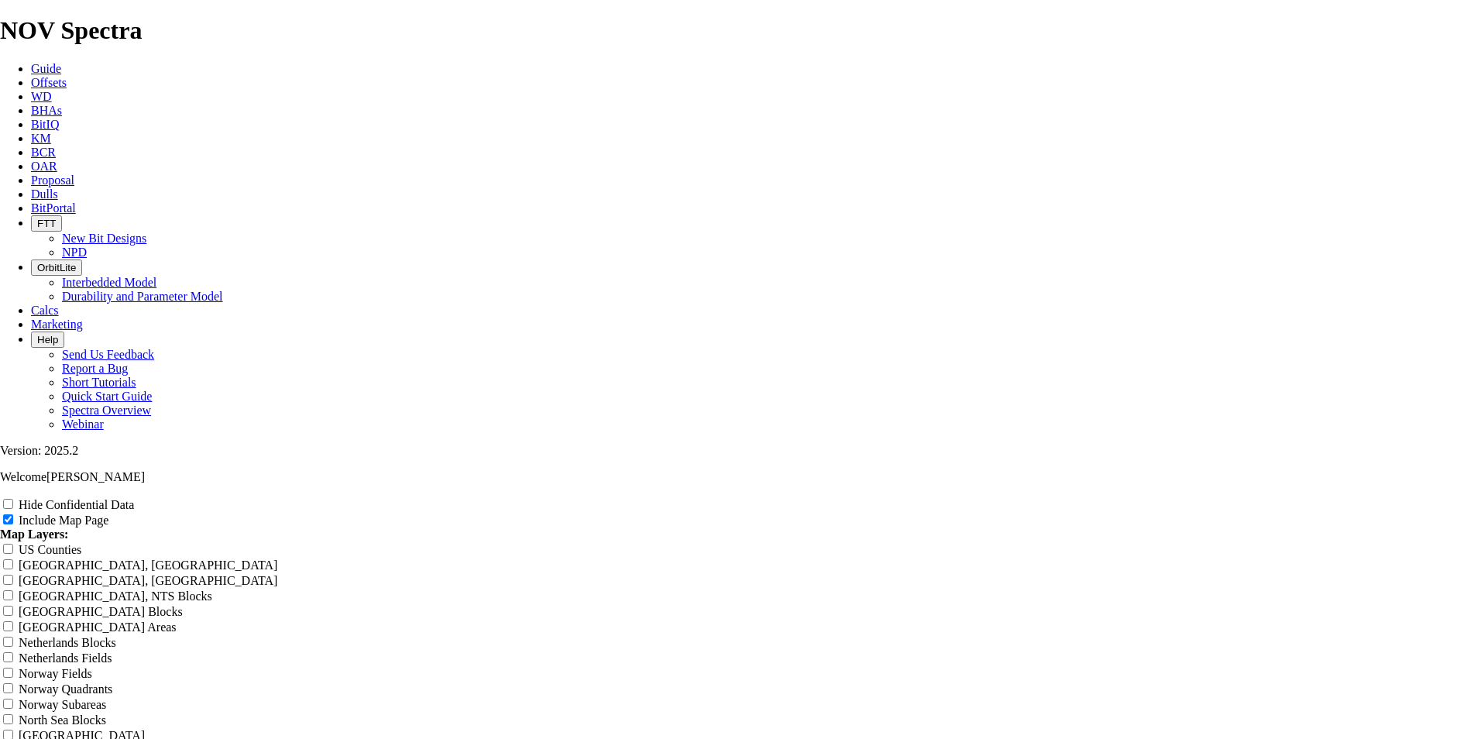
type input "EOG CODIGO OffSE"
type input "EOG CODIGO OffSET"
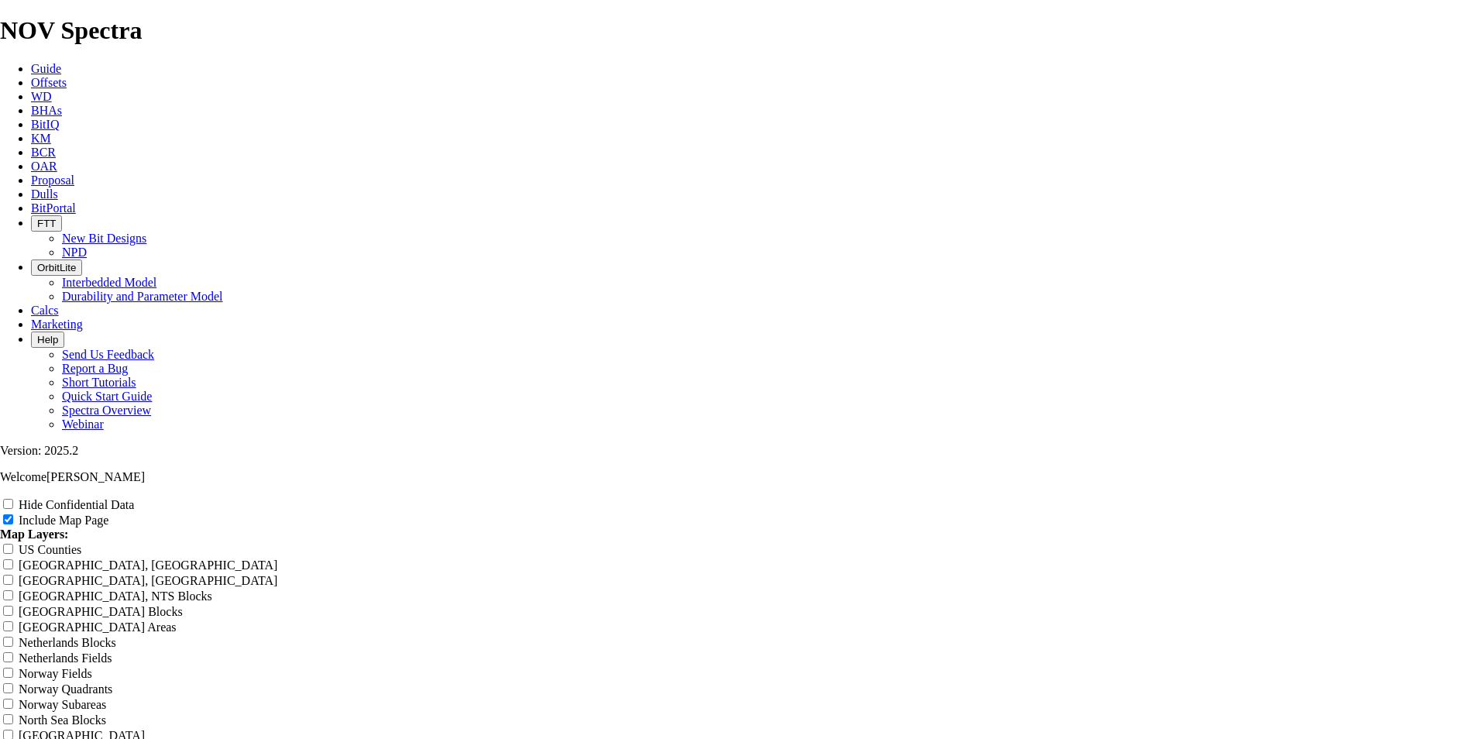
type input "EOG CODIGO OffSET"
type input "EOG CODIGO OffSETS"
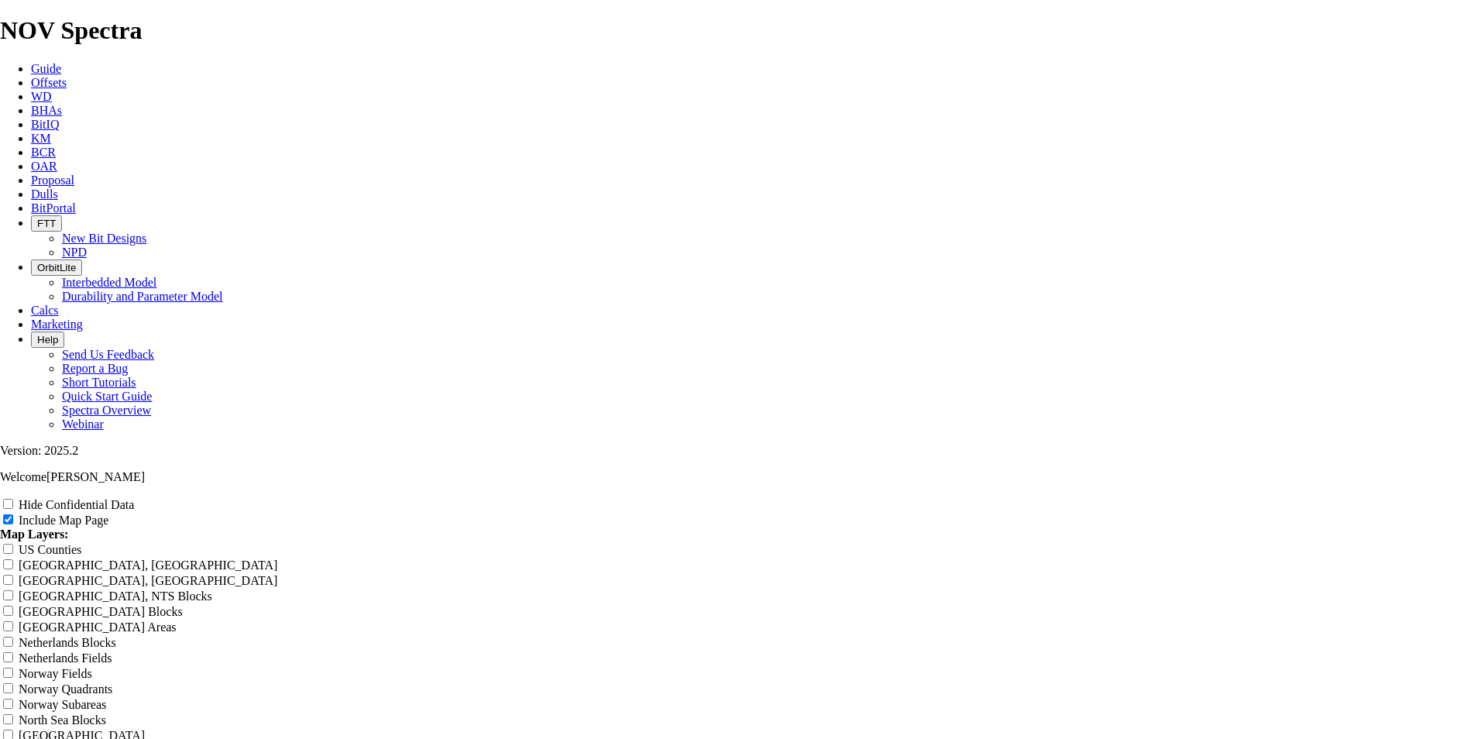
type input "EOG CODIGO OffSETS"
drag, startPoint x: 1460, startPoint y: 497, endPoint x: 607, endPoint y: 335, distance: 867.4
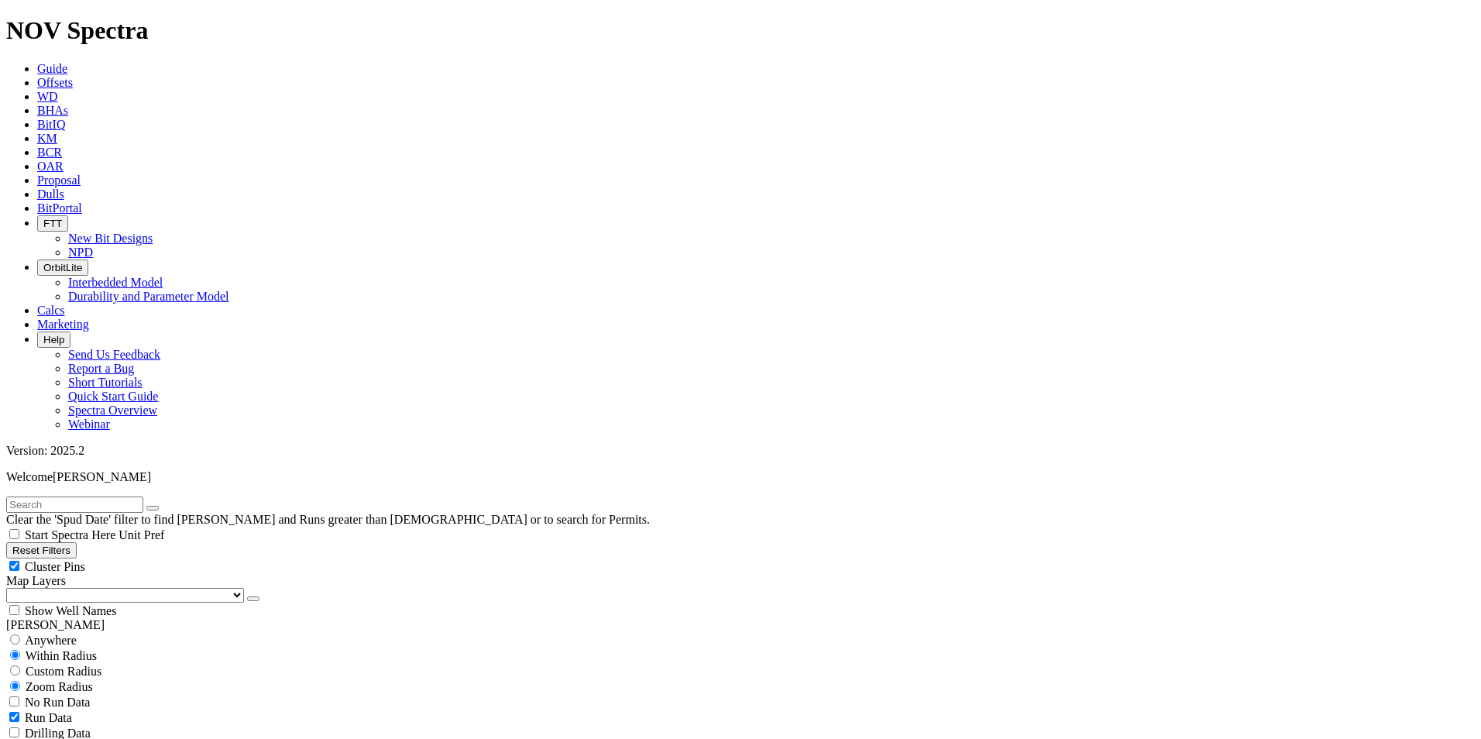
select select
click at [91, 588] on select "US Counties [GEOGRAPHIC_DATA], [GEOGRAPHIC_DATA] [GEOGRAPHIC_DATA], [GEOGRAPHIC…" at bounding box center [125, 595] width 238 height 15
click at [12, 588] on select "US Counties [GEOGRAPHIC_DATA], [GEOGRAPHIC_DATA] [GEOGRAPHIC_DATA], [GEOGRAPHIC…" at bounding box center [125, 595] width 238 height 15
click at [104, 497] on input "text" at bounding box center [74, 505] width 137 height 16
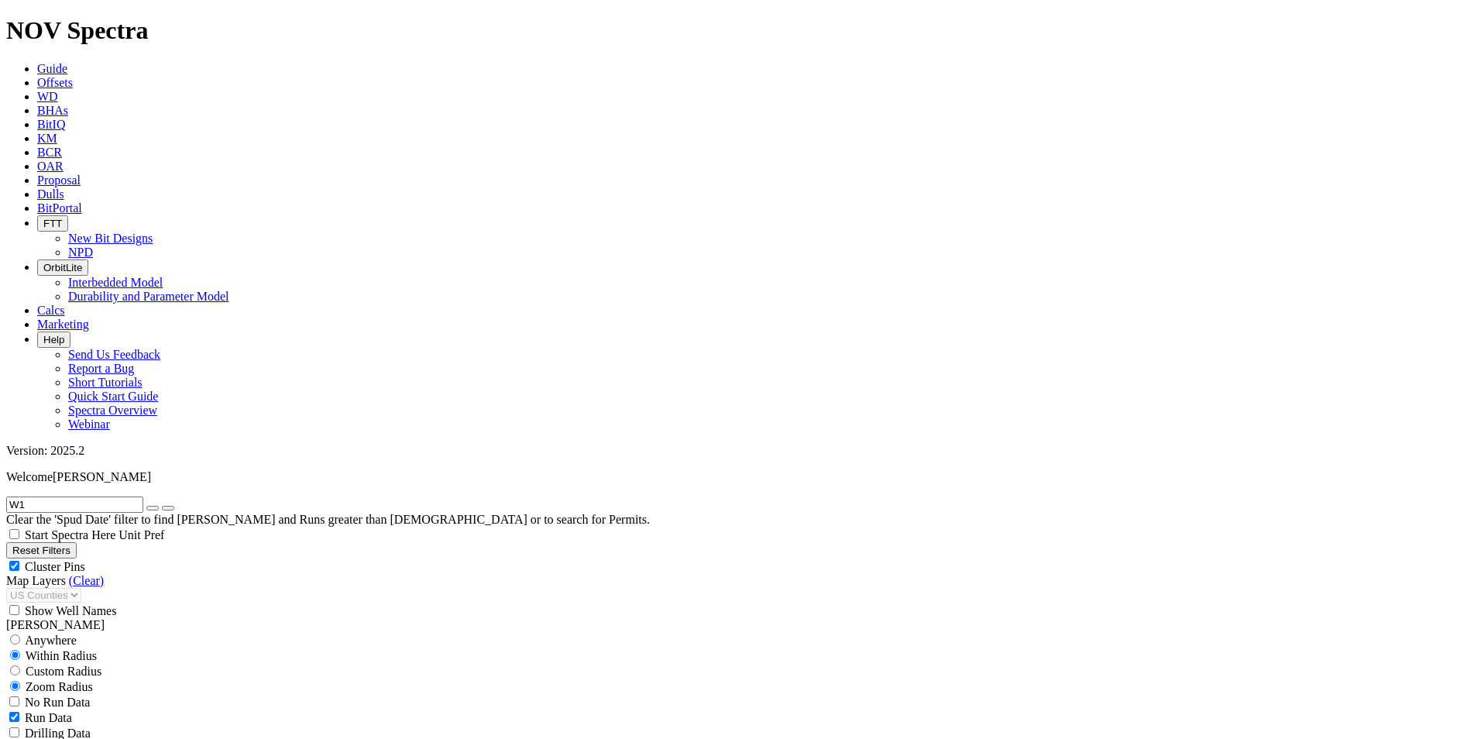
scroll to position [206, 0]
type input "W1"
